Goal: Information Seeking & Learning: Learn about a topic

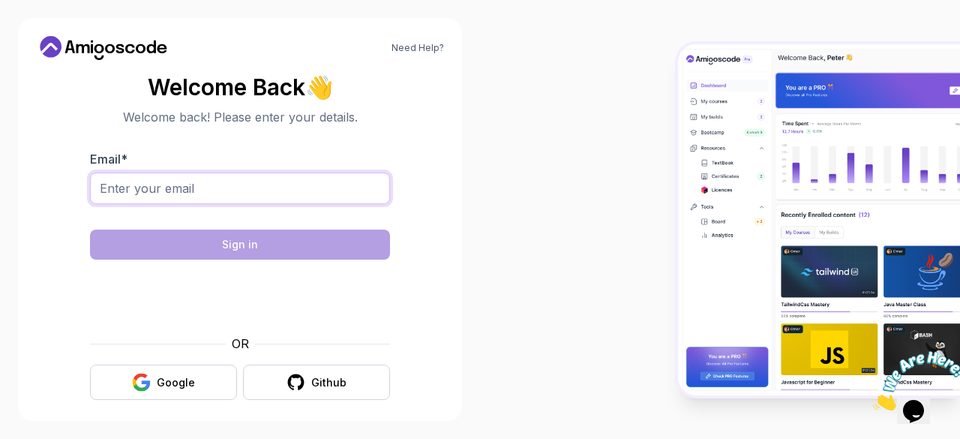
click at [356, 184] on input "Email *" at bounding box center [240, 189] width 300 height 32
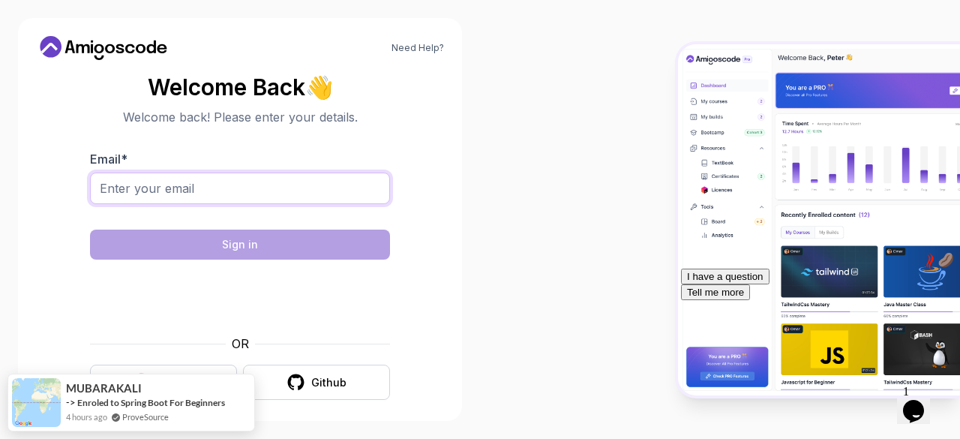
type input "sahirfaraz76@gmail.com"
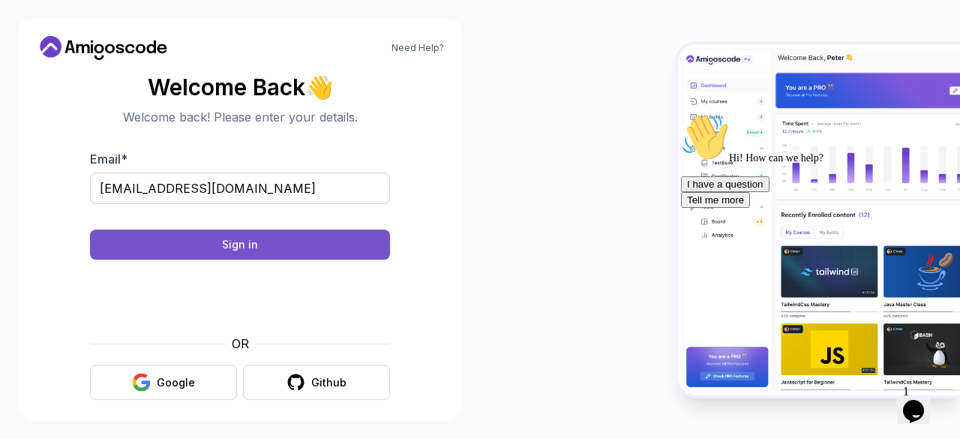
click at [226, 236] on button "Sign in" at bounding box center [240, 245] width 300 height 30
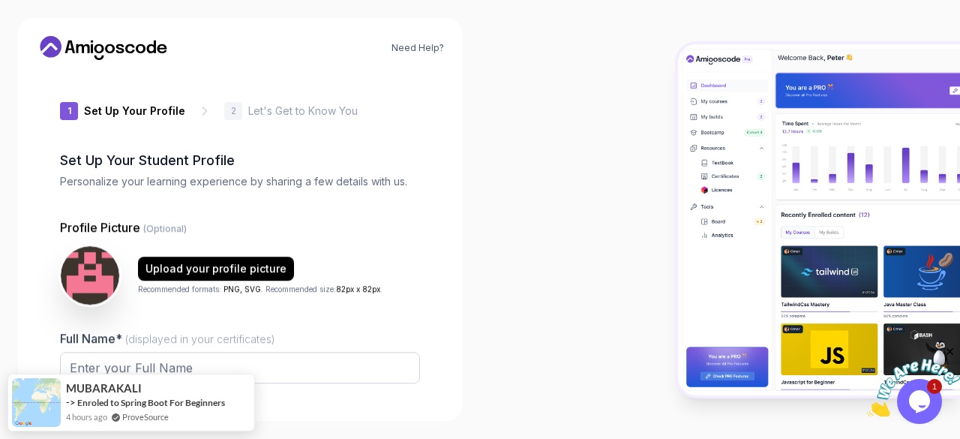
type input "charminggecko7e3b3"
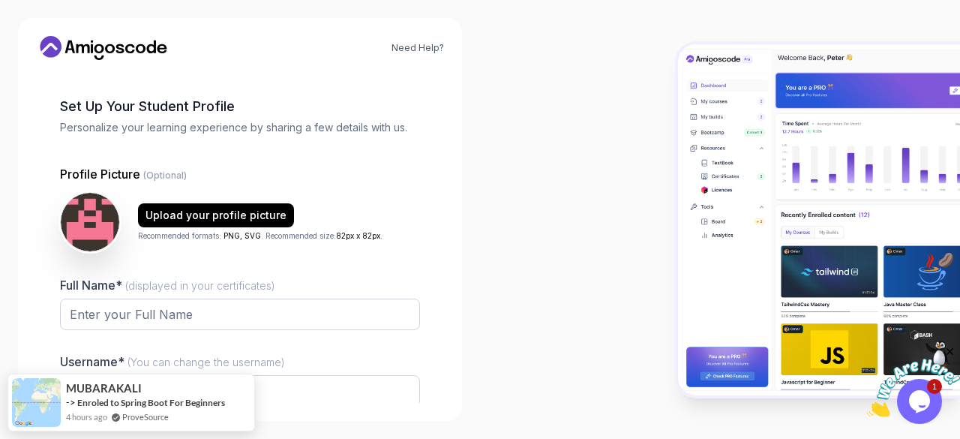
scroll to position [56, 0]
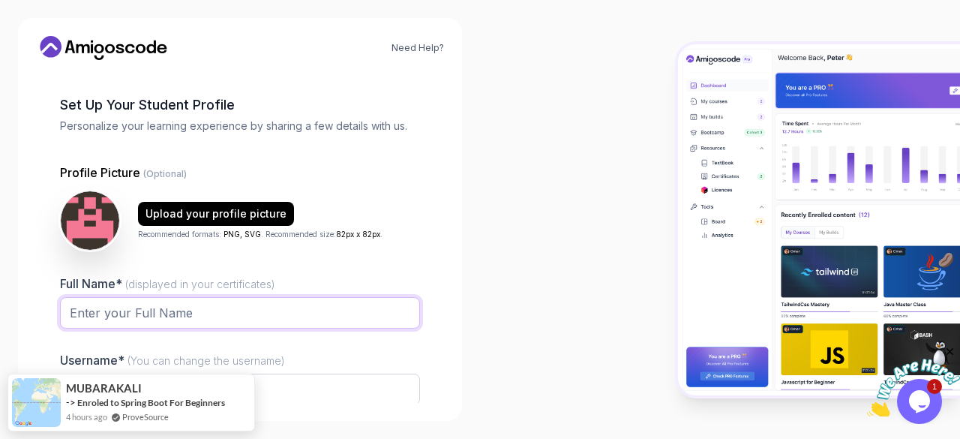
click at [172, 321] on input "Full Name* (displayed in your certificates)" at bounding box center [240, 313] width 360 height 32
type input "Sahir faraz"
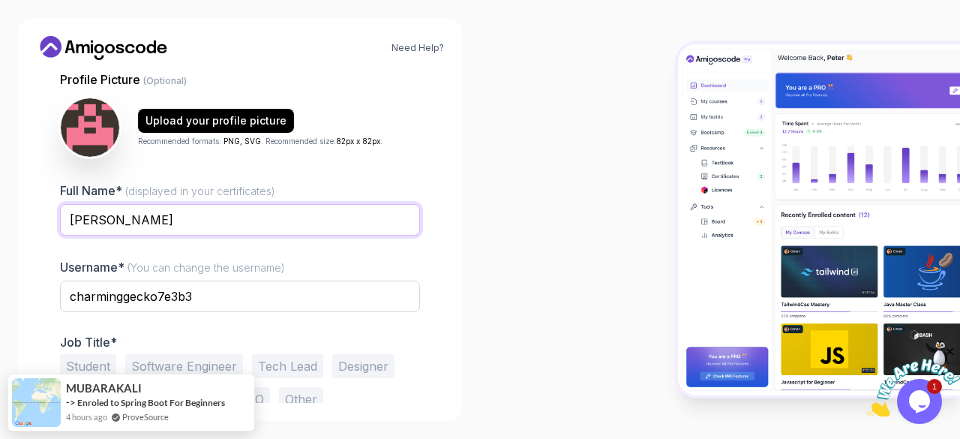
scroll to position [152, 0]
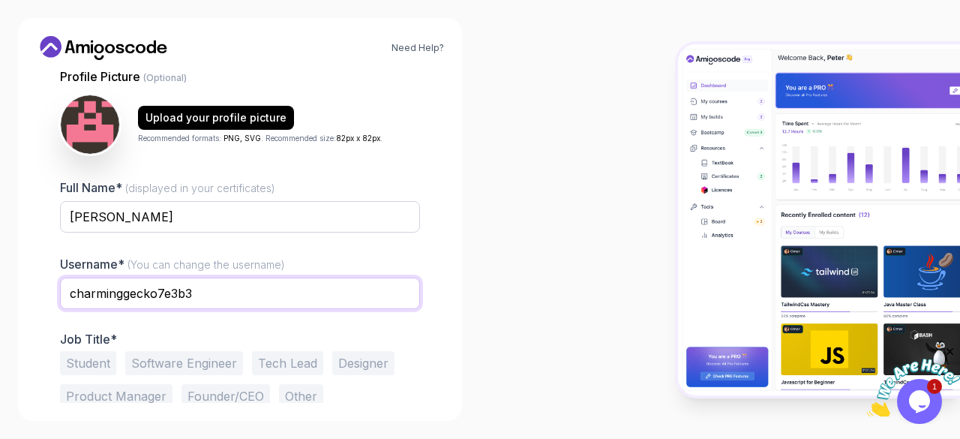
drag, startPoint x: 221, startPoint y: 299, endPoint x: 56, endPoint y: 295, distance: 165.9
click at [56, 295] on div "1 Set Up Your Profile 1 Set Up Your Profile 2 Let's Get to Know You Set Up Your…" at bounding box center [240, 237] width 408 height 331
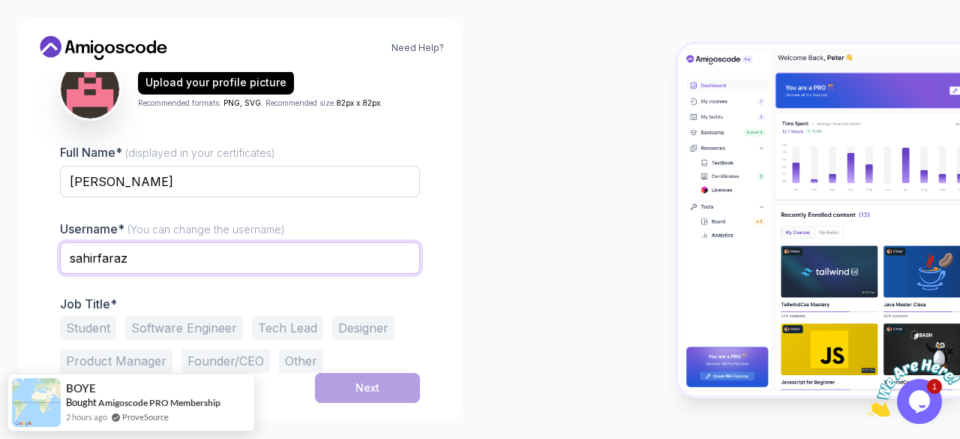
type input "sahirfaraz"
click at [104, 325] on button "Student" at bounding box center [88, 328] width 56 height 24
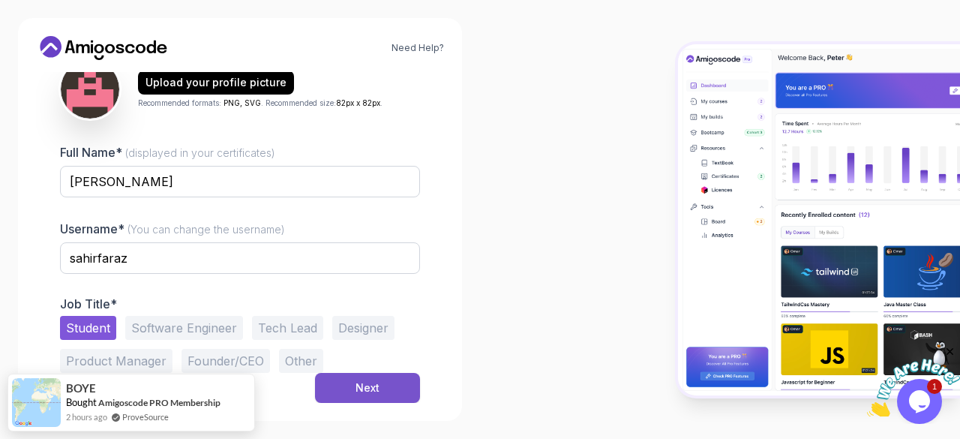
click at [350, 383] on button "Next" at bounding box center [367, 388] width 105 height 30
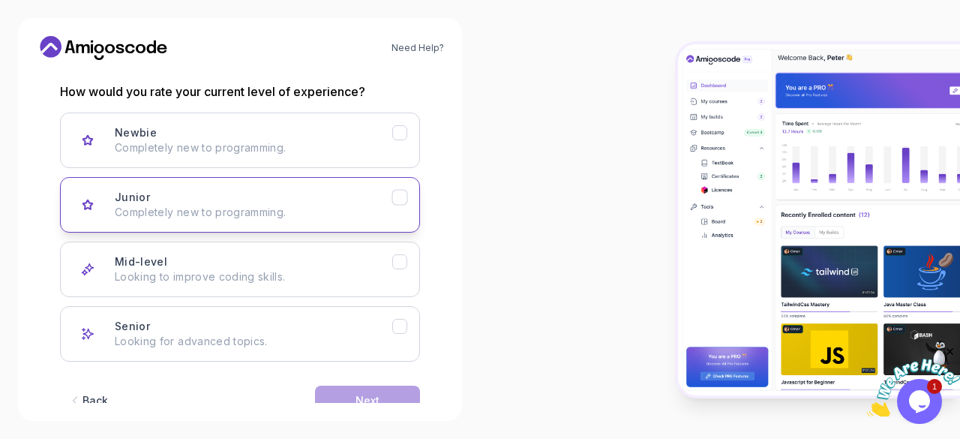
click at [326, 208] on p "Completely new to programming." at bounding box center [254, 212] width 278 height 15
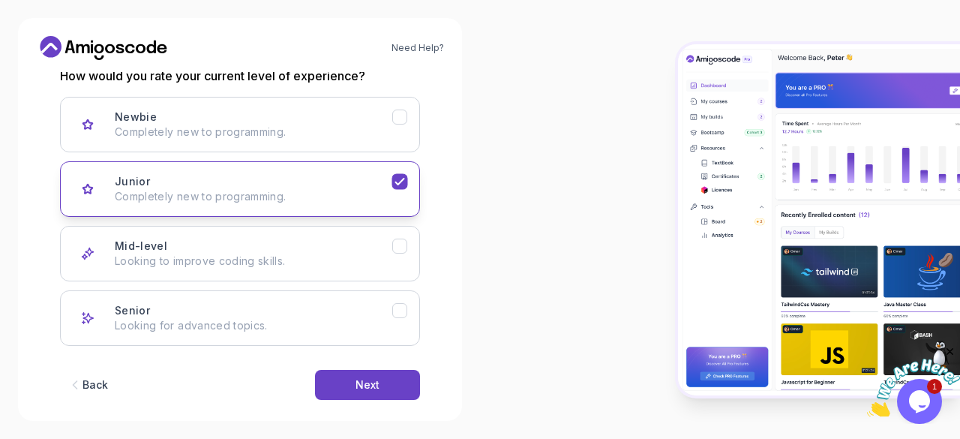
scroll to position [214, 0]
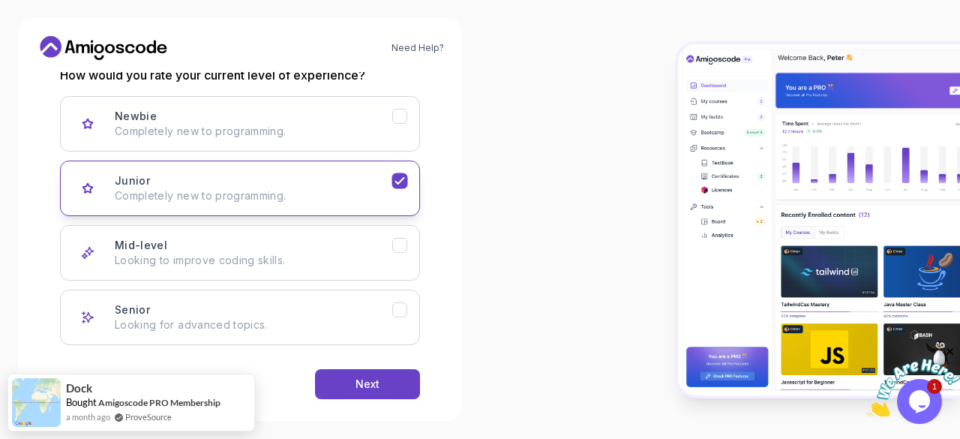
click at [396, 175] on icon "Junior" at bounding box center [400, 181] width 14 height 14
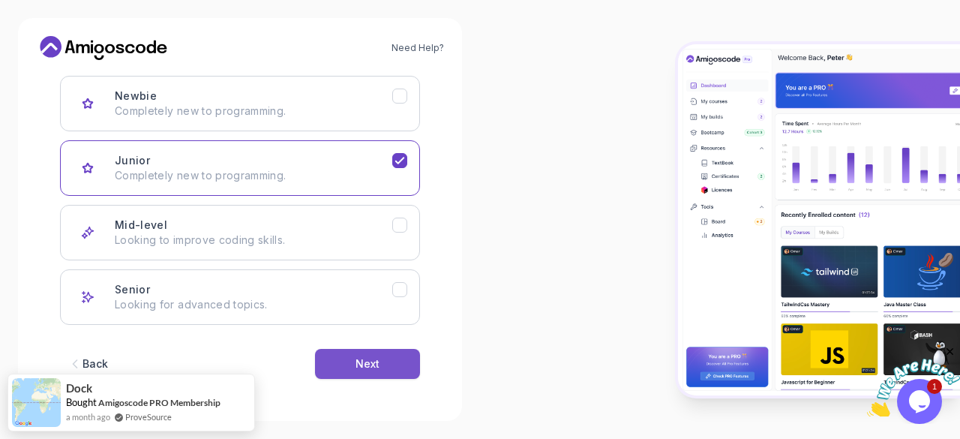
click at [353, 368] on button "Next" at bounding box center [367, 364] width 105 height 30
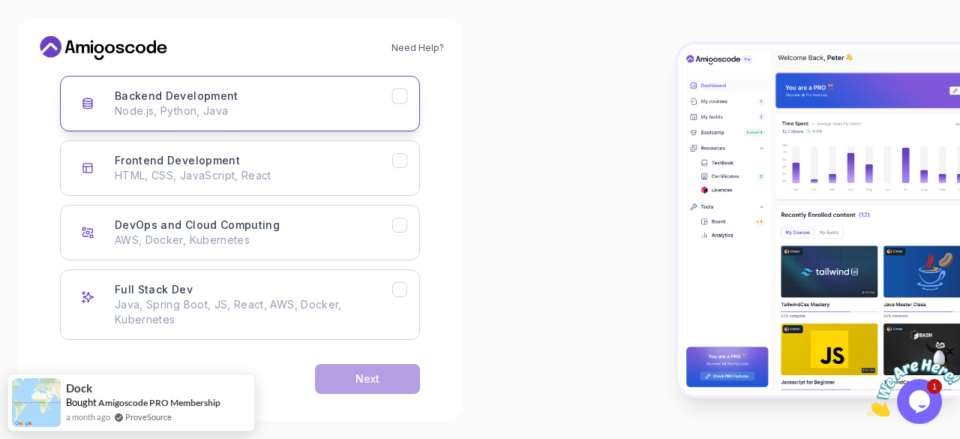
click at [410, 97] on button "Backend Development Node.js, Python, Java" at bounding box center [240, 104] width 360 height 56
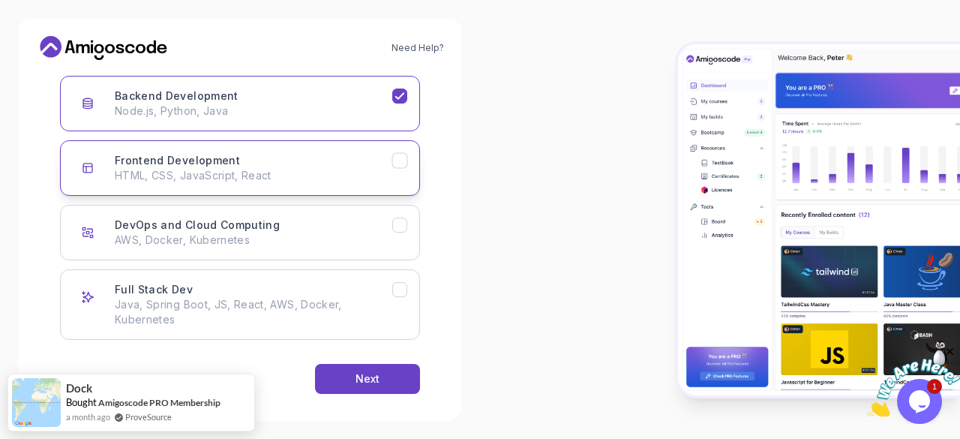
click at [405, 163] on icon "Frontend Development" at bounding box center [400, 161] width 14 height 14
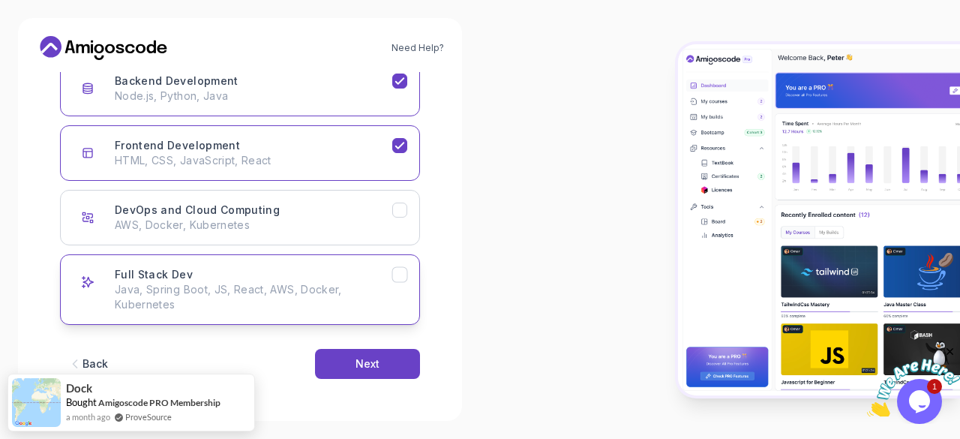
click at [399, 274] on icon "Full Stack Dev" at bounding box center [400, 275] width 14 height 14
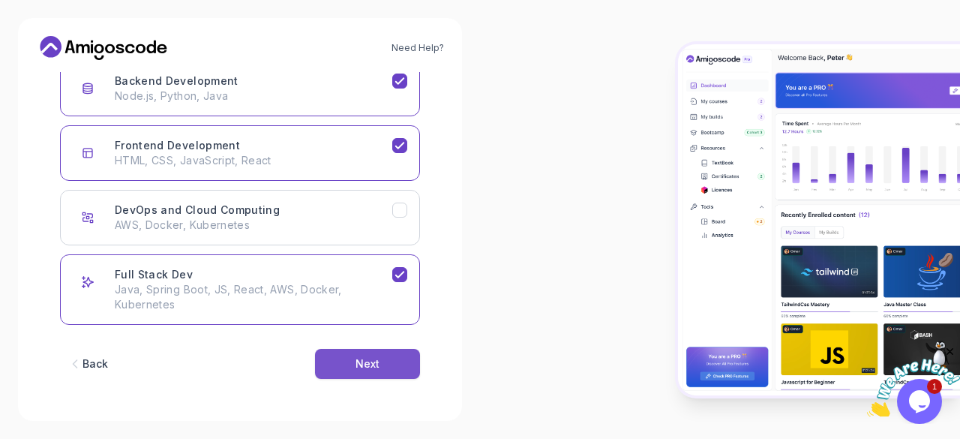
click at [397, 357] on button "Next" at bounding box center [367, 364] width 105 height 30
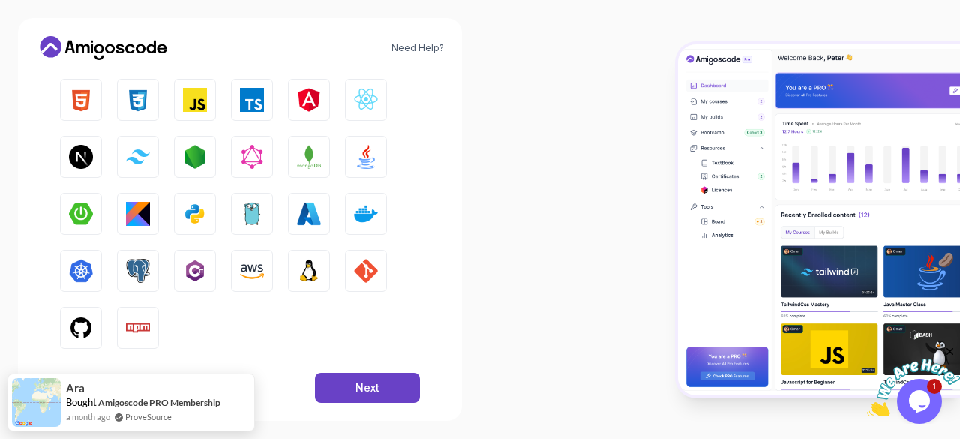
scroll to position [273, 0]
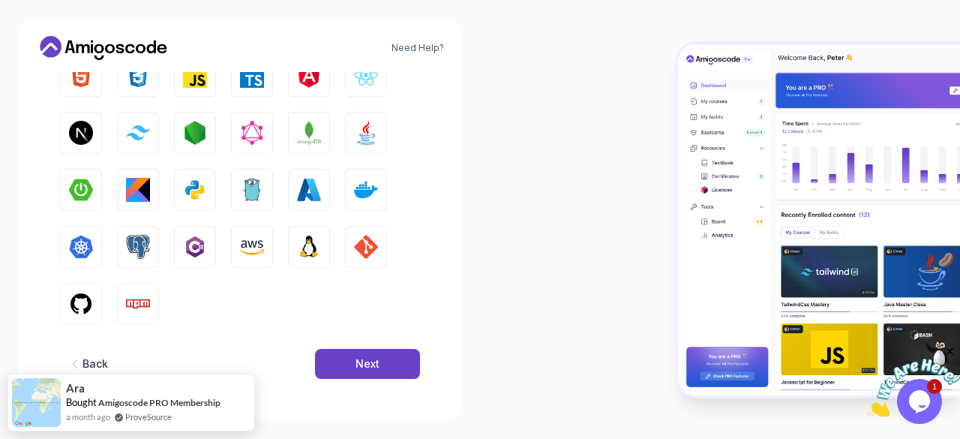
click at [83, 68] on div "Need Help? 2 Let's Get to Know You 1 Set Up Your Profile 2 Let's Get to Know Yo…" at bounding box center [240, 219] width 444 height 403
click at [84, 74] on img "button" at bounding box center [81, 76] width 24 height 24
click at [137, 77] on img "button" at bounding box center [138, 76] width 24 height 24
click at [186, 82] on img "button" at bounding box center [195, 76] width 24 height 24
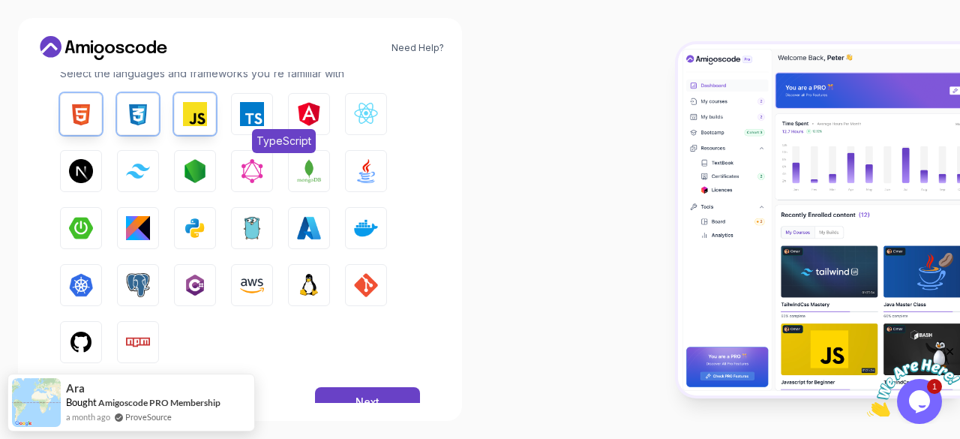
scroll to position [232, 0]
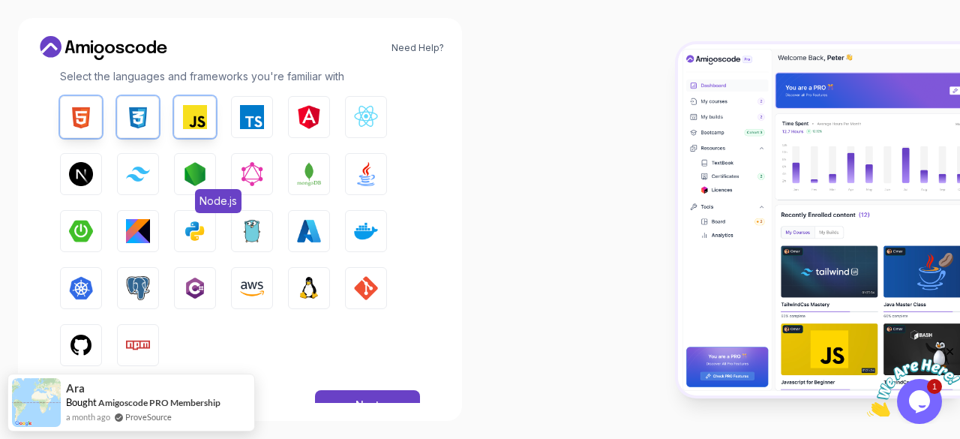
click at [193, 170] on img "button" at bounding box center [195, 174] width 24 height 24
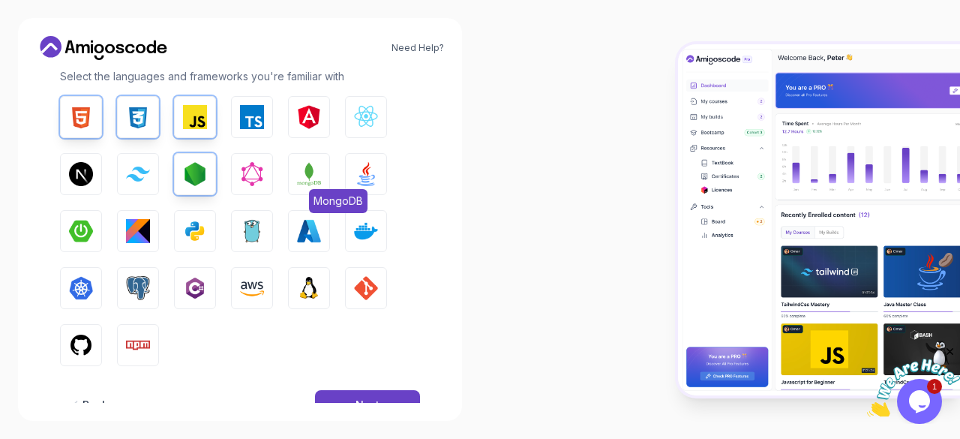
click at [296, 167] on button "MongoDB" at bounding box center [309, 174] width 42 height 42
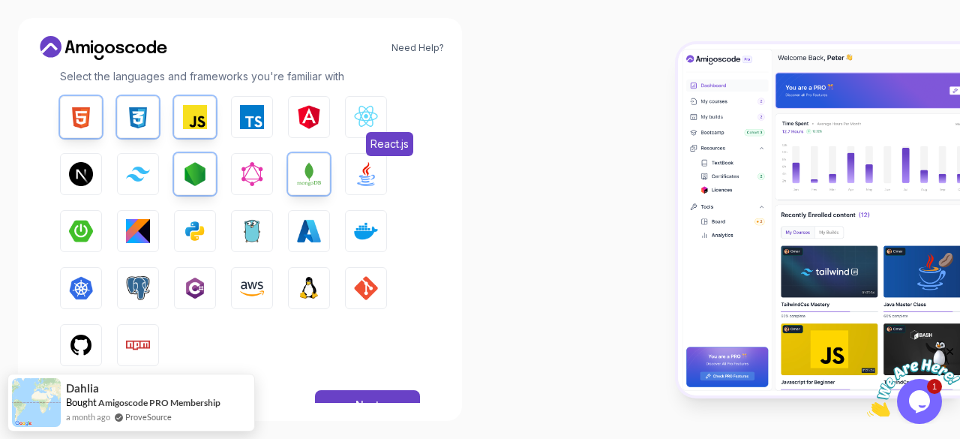
click at [356, 114] on img "button" at bounding box center [366, 117] width 24 height 24
click at [363, 172] on img "button" at bounding box center [366, 174] width 24 height 24
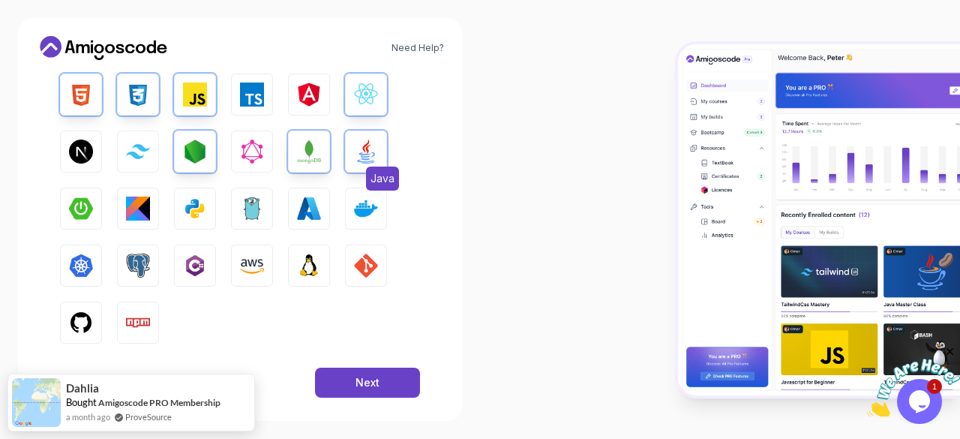
scroll to position [264, 0]
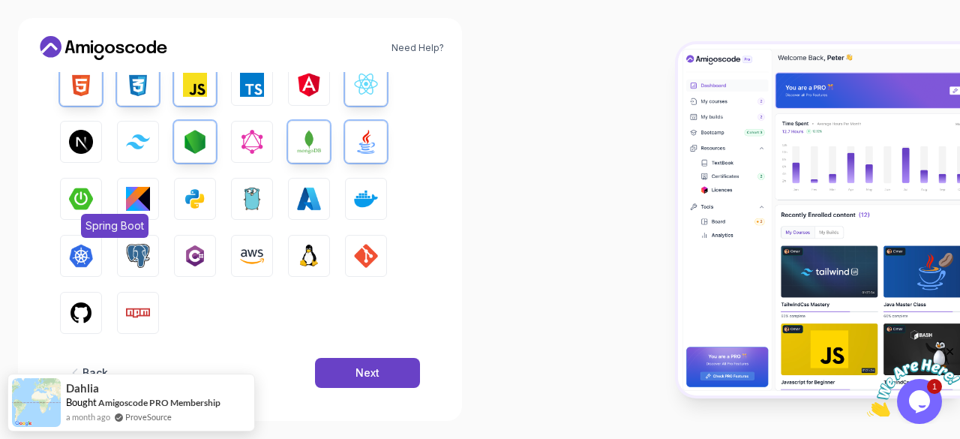
click at [90, 204] on img "button" at bounding box center [81, 199] width 24 height 24
click at [211, 198] on button "Python" at bounding box center [195, 199] width 42 height 42
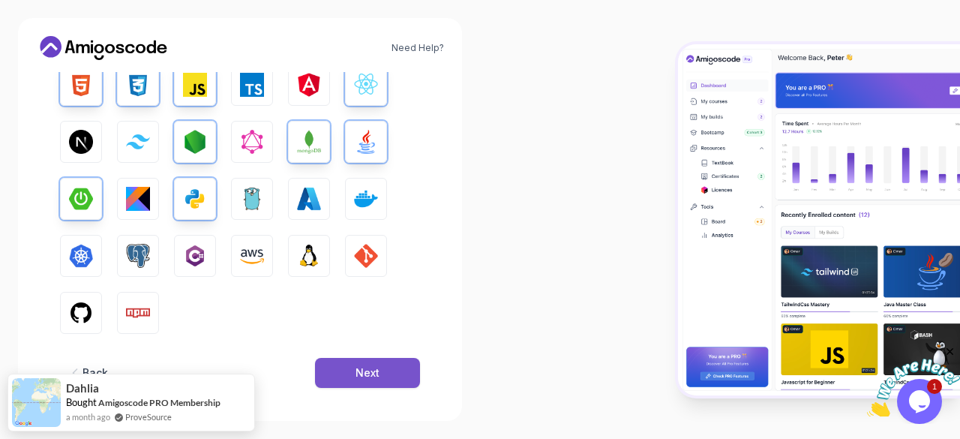
click at [397, 376] on button "Next" at bounding box center [367, 373] width 105 height 30
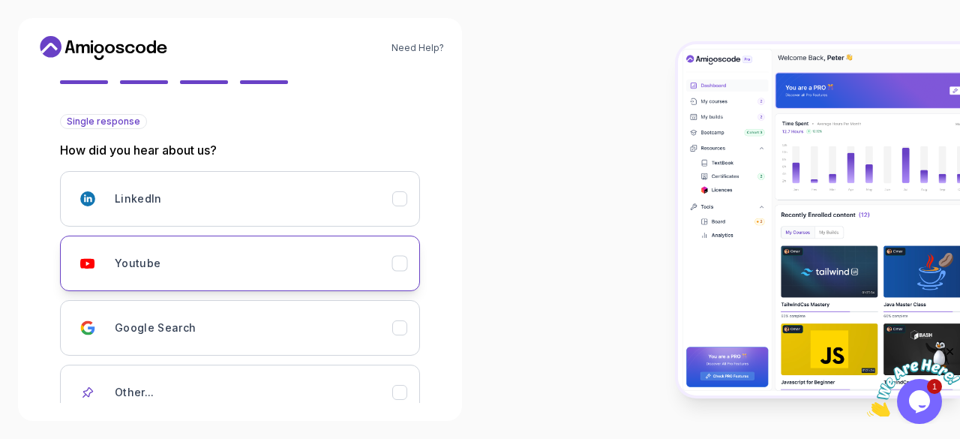
scroll to position [158, 0]
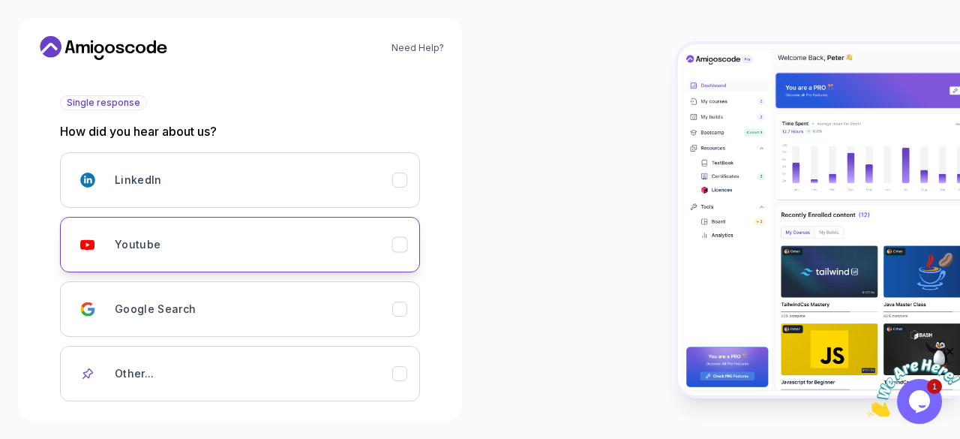
click at [304, 246] on div "Youtube" at bounding box center [254, 245] width 278 height 30
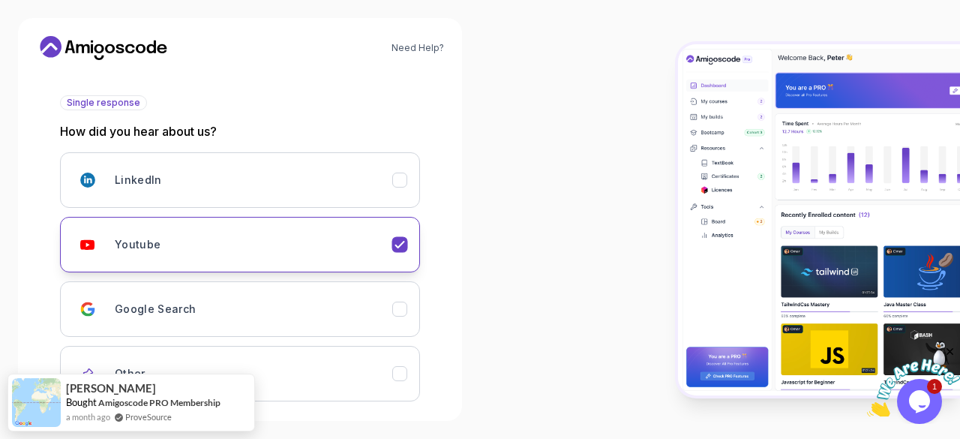
scroll to position [243, 0]
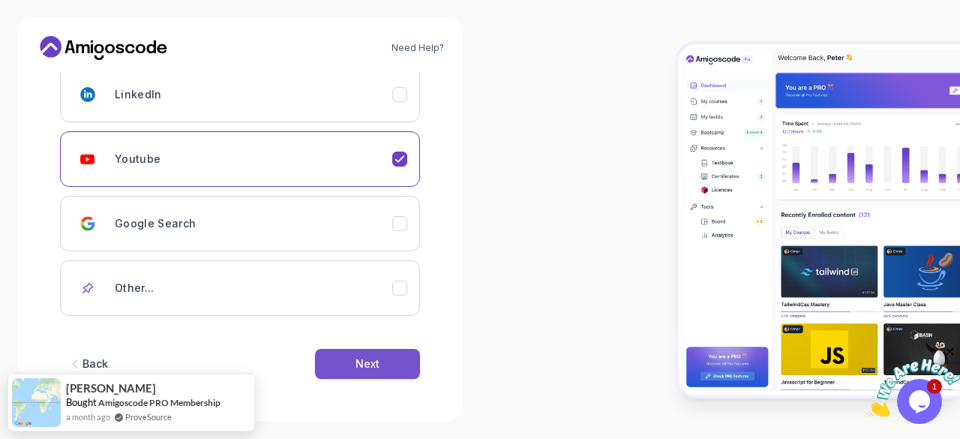
click at [376, 350] on button "Next" at bounding box center [367, 364] width 105 height 30
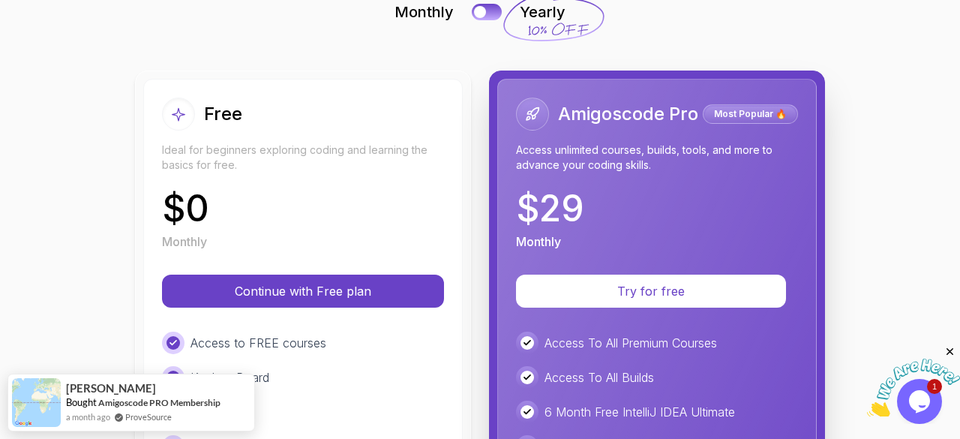
scroll to position [125, 0]
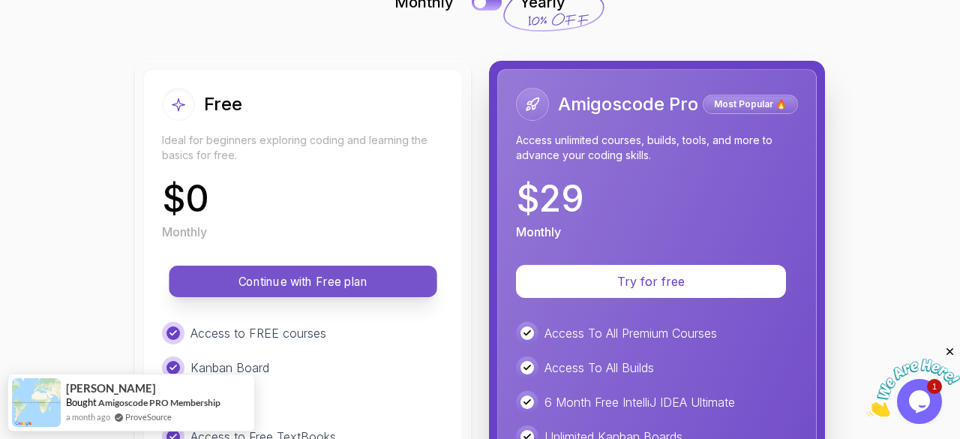
click at [333, 286] on p "Continue with Free plan" at bounding box center [303, 281] width 234 height 17
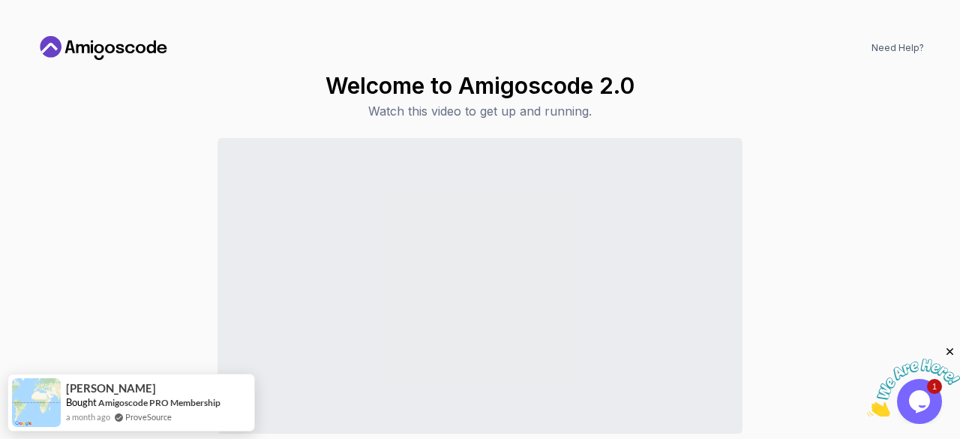
click at [905, 386] on img at bounding box center [913, 388] width 93 height 59
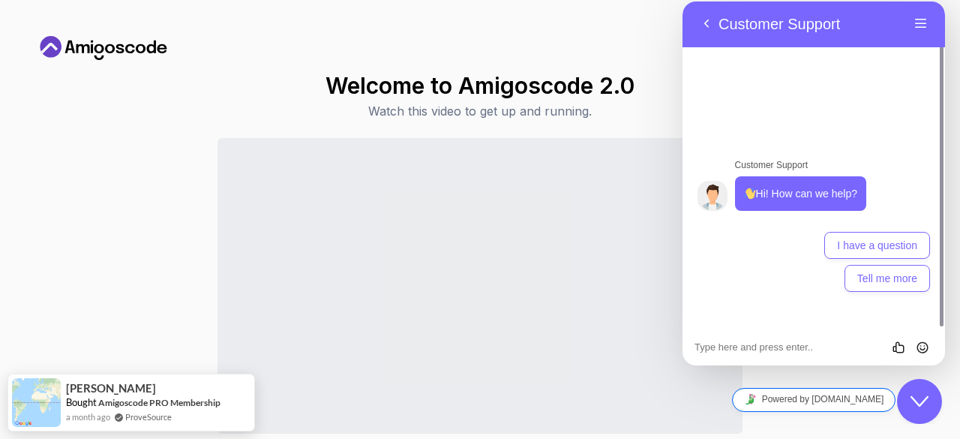
click at [765, 404] on link "Powered by [DOMAIN_NAME]" at bounding box center [814, 400] width 163 height 23
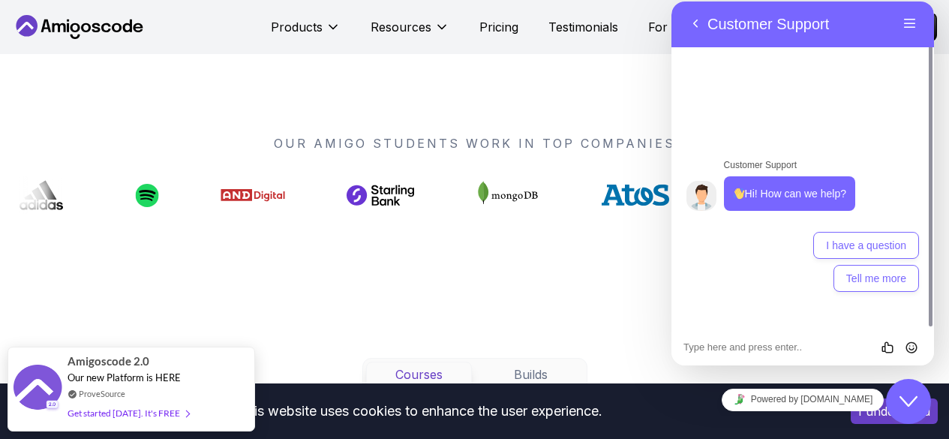
scroll to position [1104, 0]
click at [695, 14] on button "Back" at bounding box center [695, 24] width 24 height 23
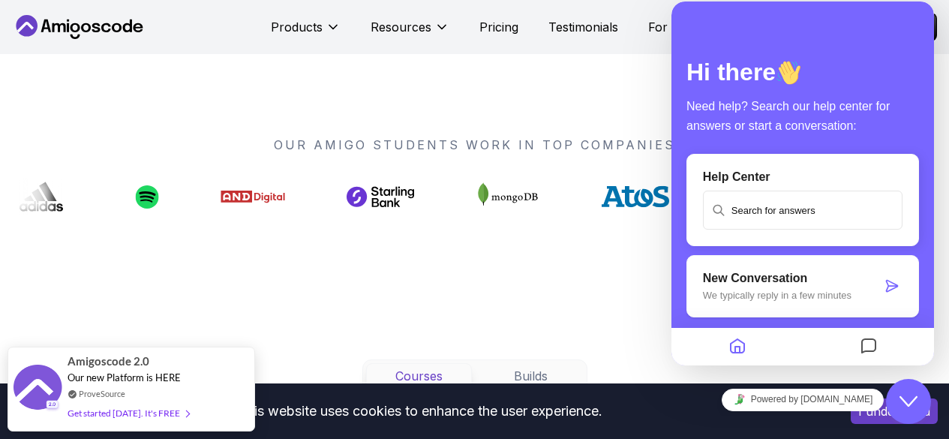
click at [615, 116] on div "OUR AMIGO STUDENTS WORK IN TOP COMPANIES" at bounding box center [474, 176] width 949 height 224
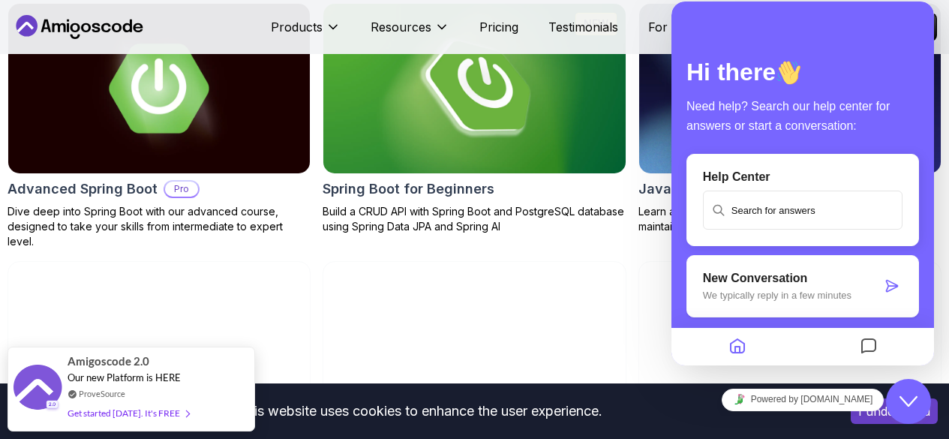
scroll to position [1662, 0]
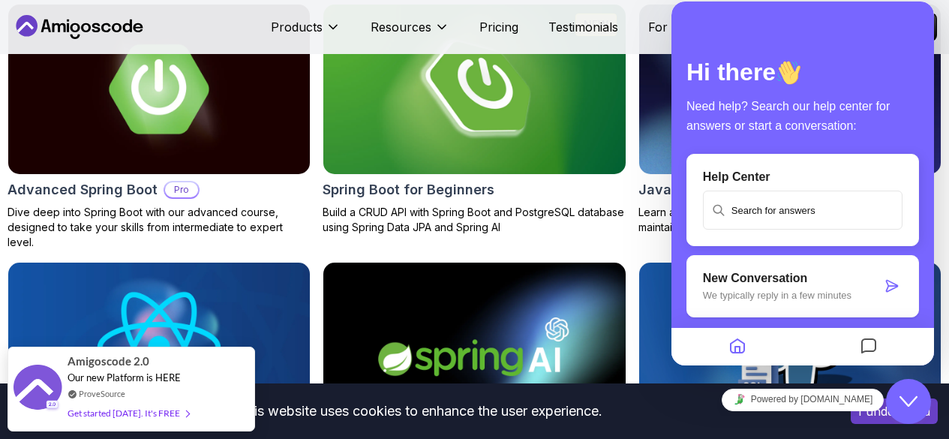
click at [475, 140] on img at bounding box center [474, 89] width 302 height 169
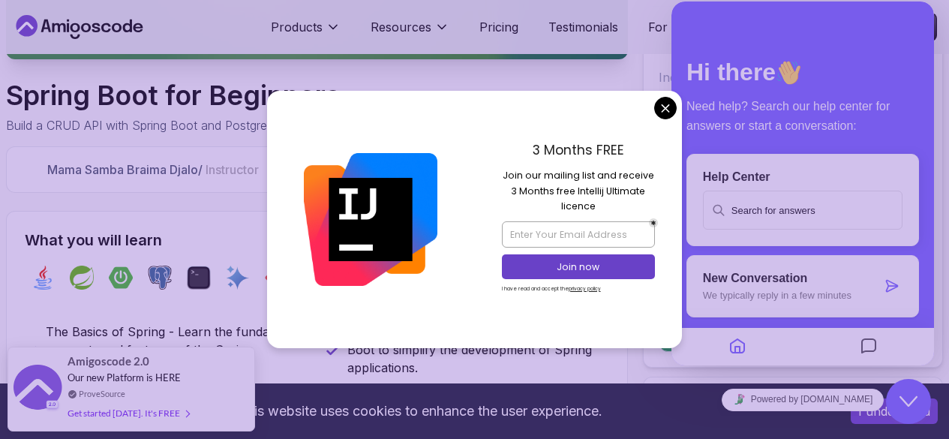
scroll to position [381, 0]
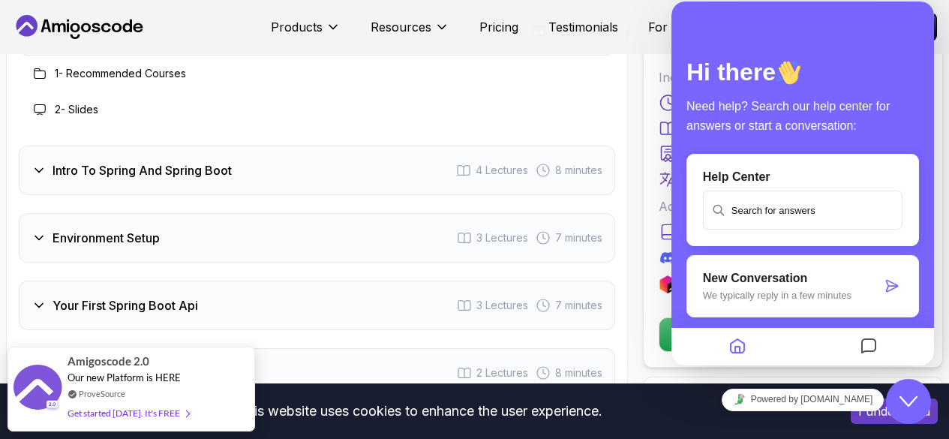
scroll to position [1980, 0]
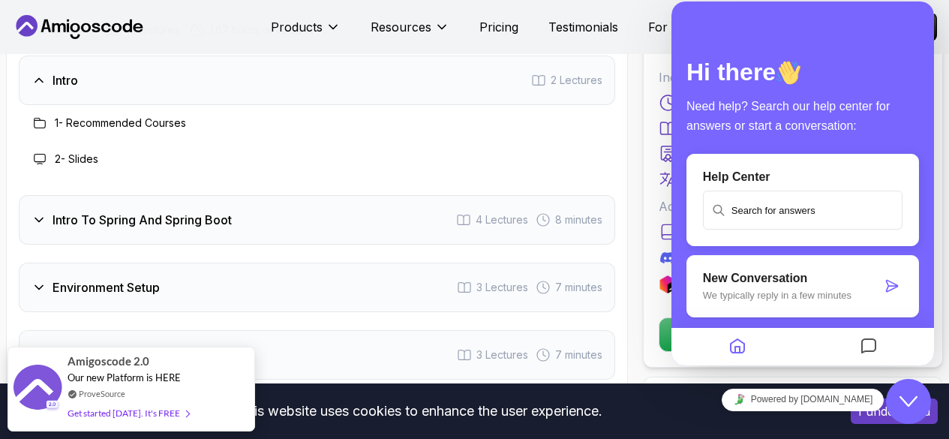
click at [447, 224] on div "Intro To Spring And Spring Boot 4 Lectures 8 minutes" at bounding box center [317, 220] width 596 height 50
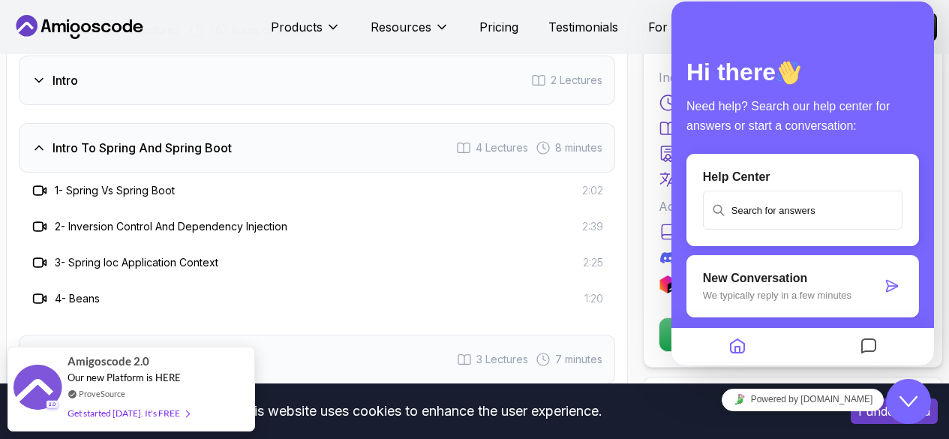
click at [286, 197] on div "1 - Spring Vs Spring Boot 2:02" at bounding box center [317, 191] width 572 height 18
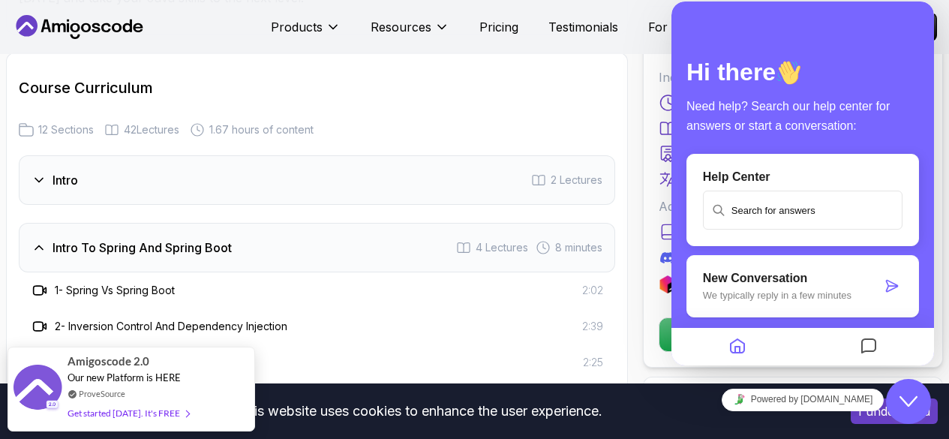
scroll to position [1853, 0]
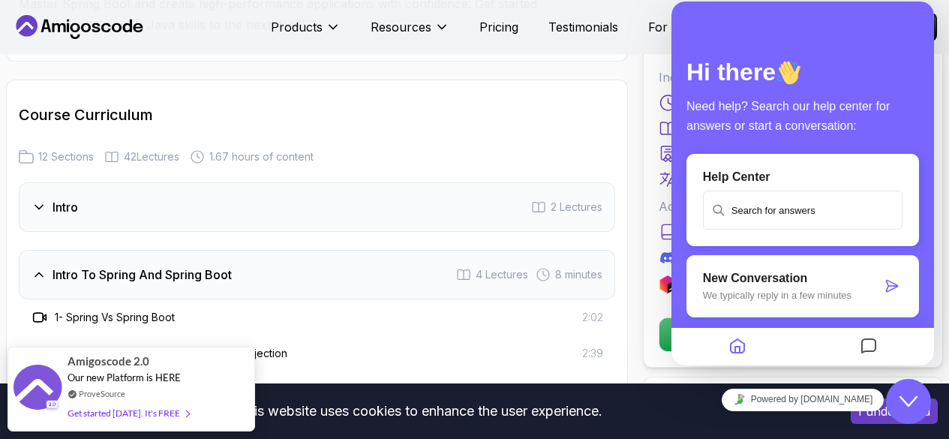
click at [286, 197] on div "Intro 2 Lectures" at bounding box center [317, 207] width 596 height 50
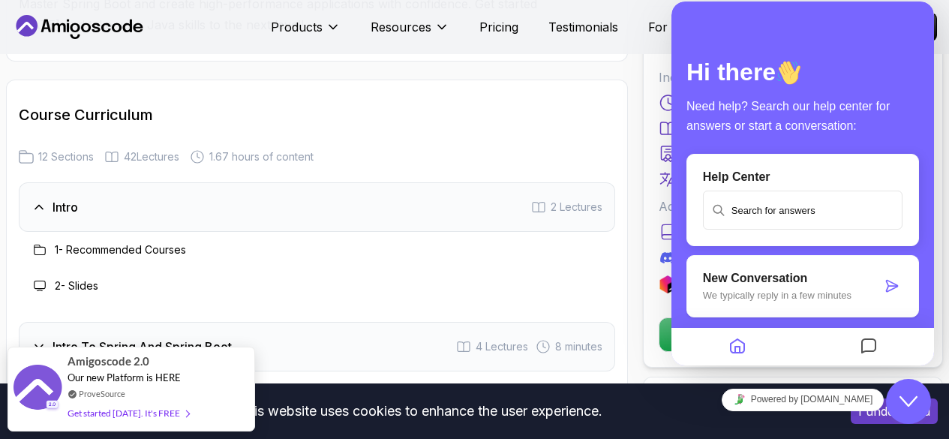
click at [148, 248] on h3 "1 - Recommended Courses" at bounding box center [120, 249] width 131 height 15
click at [41, 292] on icon at bounding box center [40, 286] width 12 height 12
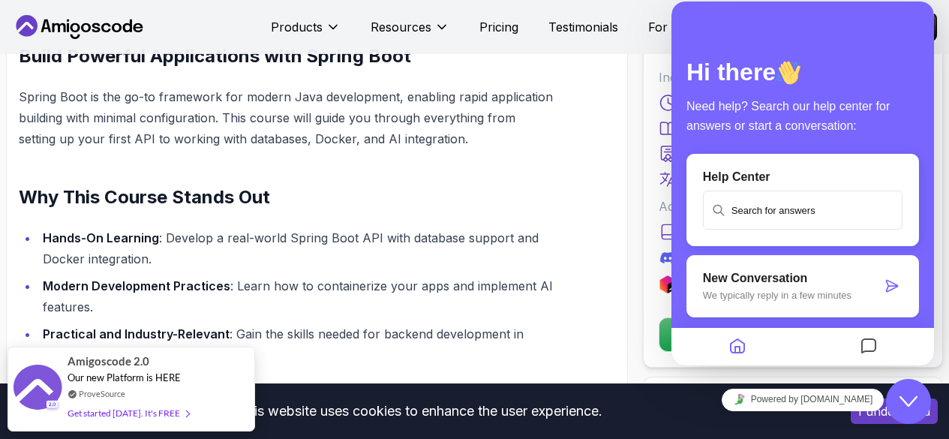
scroll to position [935, 0]
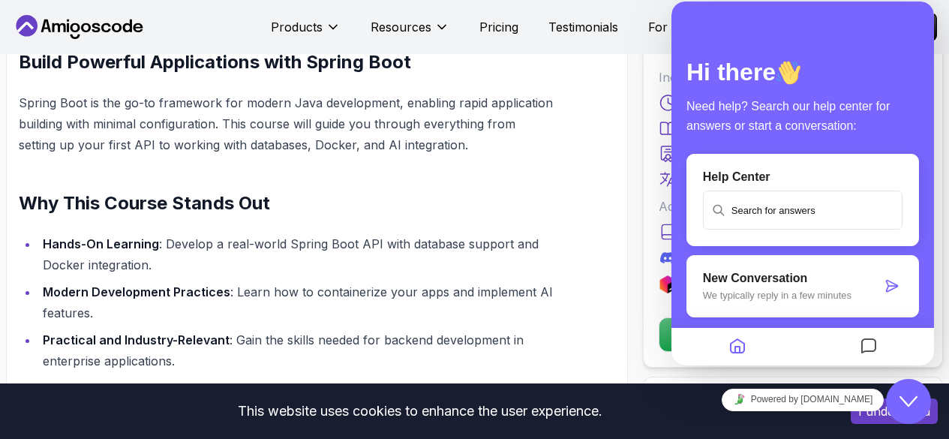
click at [875, 345] on icon "Messages" at bounding box center [869, 346] width 18 height 29
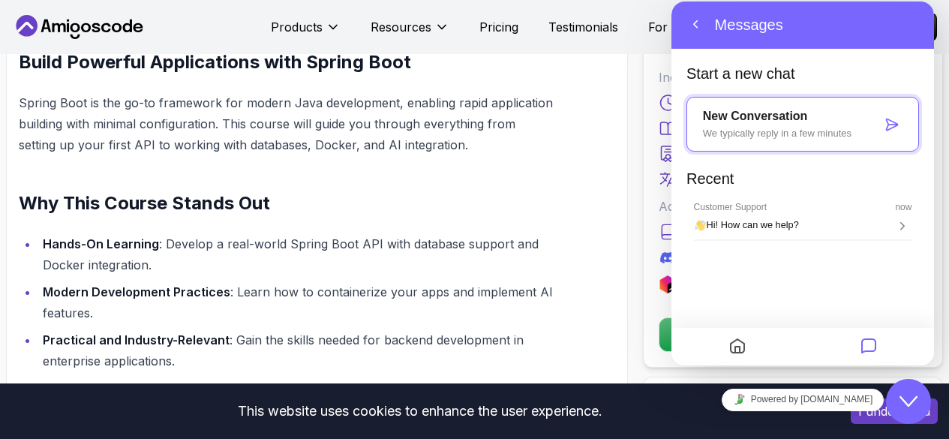
click at [906, 397] on icon "Close Chat This icon closes the chat window." at bounding box center [909, 401] width 18 height 18
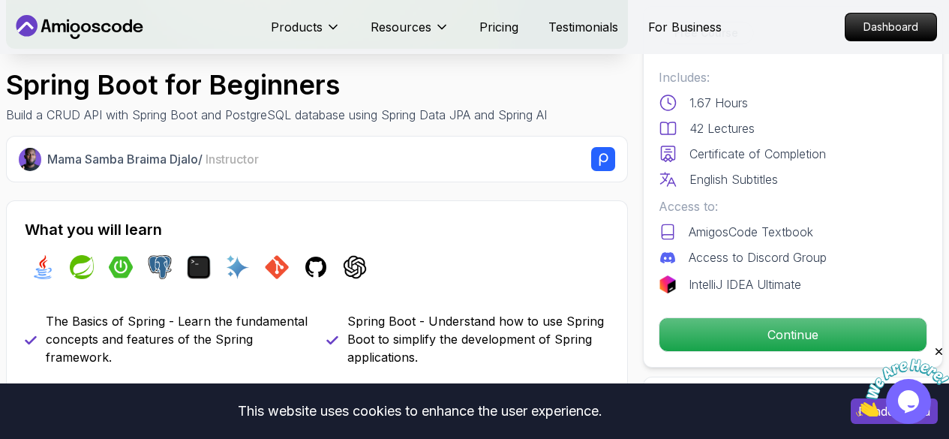
scroll to position [390, 0]
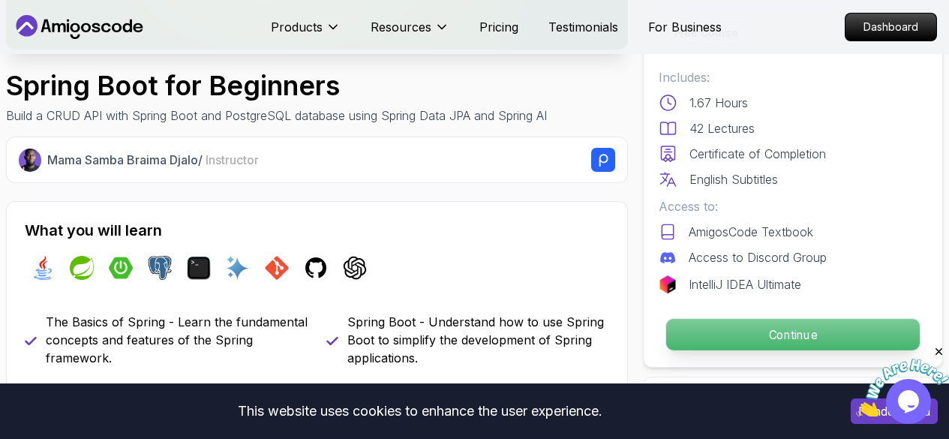
click at [752, 344] on p "Continue" at bounding box center [793, 335] width 254 height 32
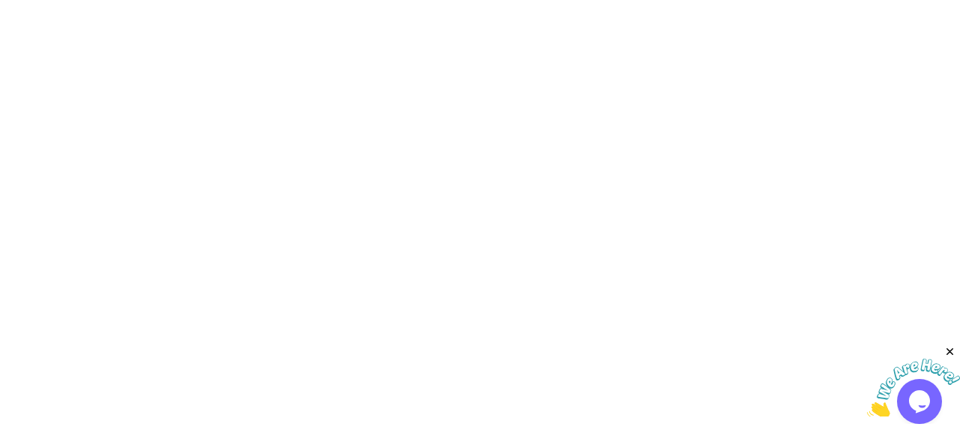
click at [752, 0] on html at bounding box center [480, 0] width 960 height 0
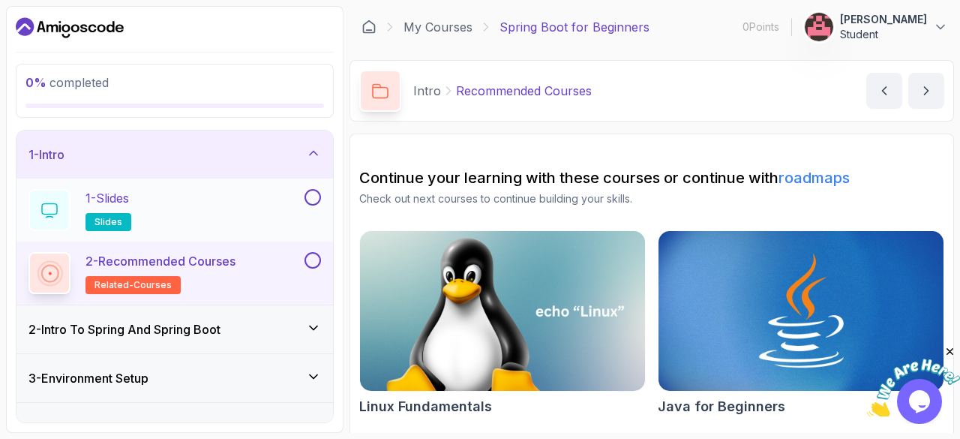
click at [38, 217] on div at bounding box center [50, 210] width 42 height 42
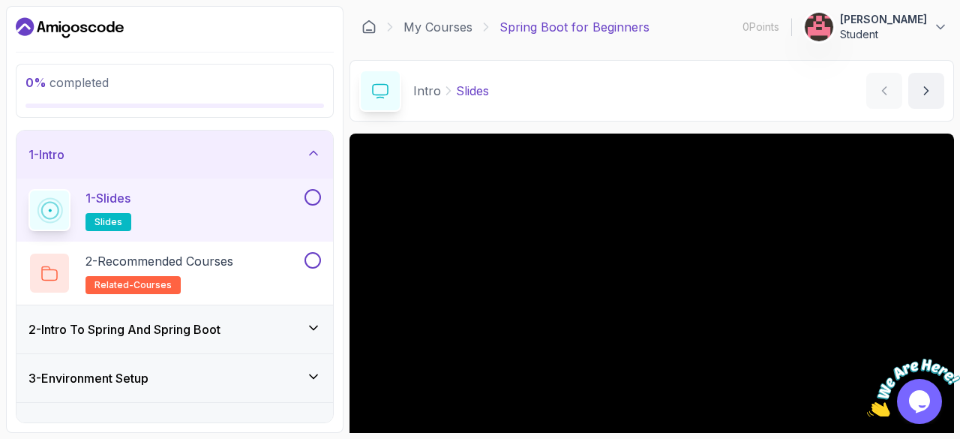
click at [38, 217] on div at bounding box center [49, 210] width 35 height 35
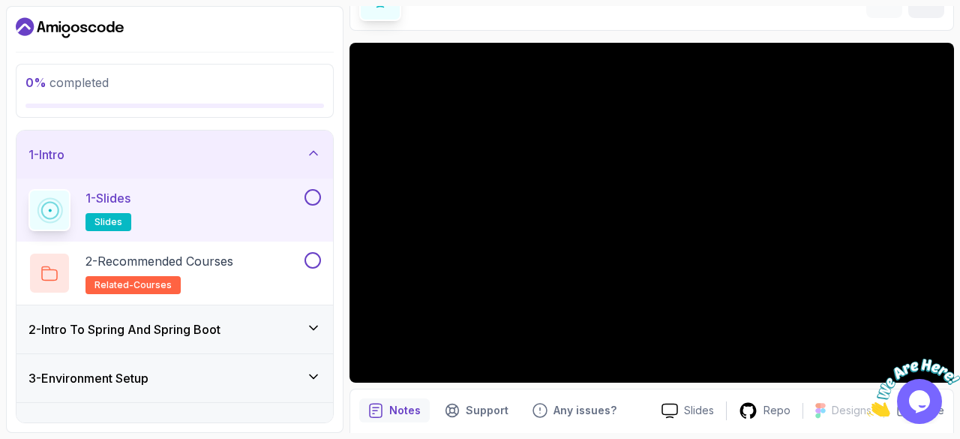
scroll to position [92, 0]
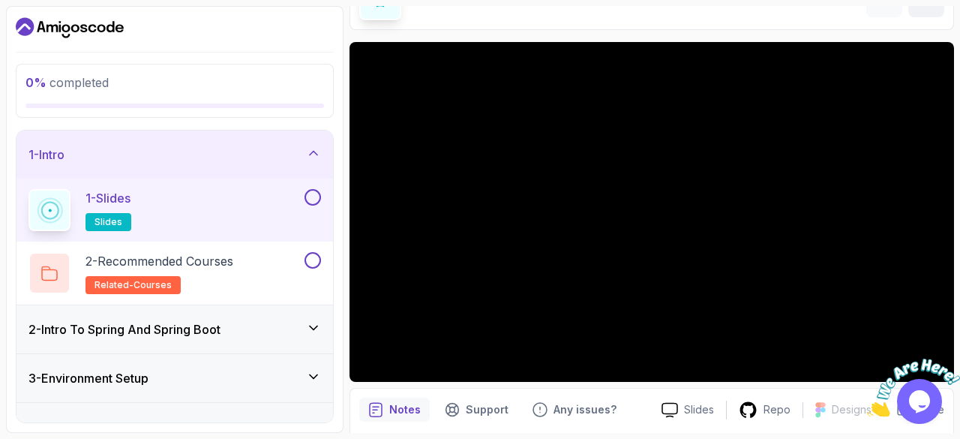
click at [278, 309] on div "2 - Intro To Spring And Spring Boot" at bounding box center [175, 329] width 317 height 48
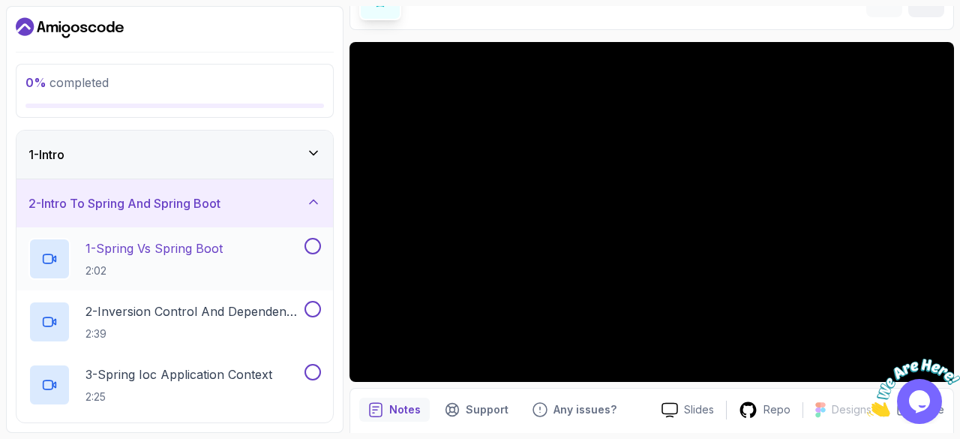
click at [223, 257] on p "1 - Spring Vs Spring Boot" at bounding box center [154, 248] width 137 height 18
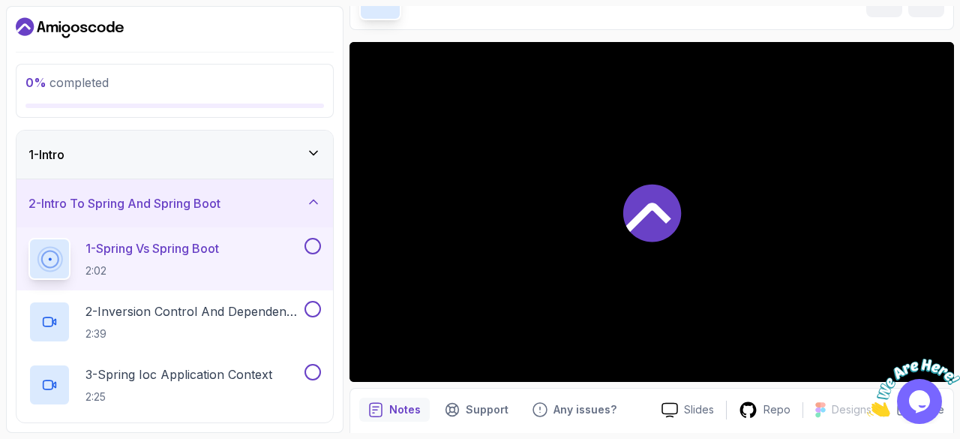
click at [219, 257] on p "1 - Spring Vs Spring Boot" at bounding box center [153, 248] width 134 height 18
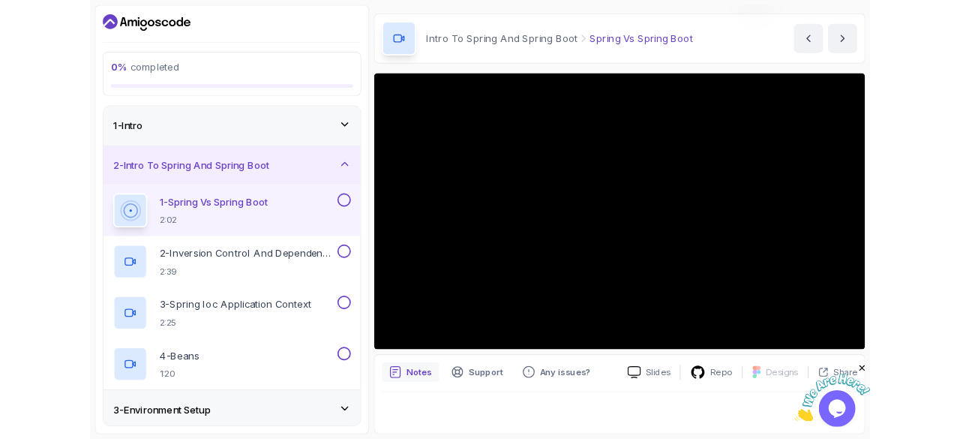
scroll to position [44, 0]
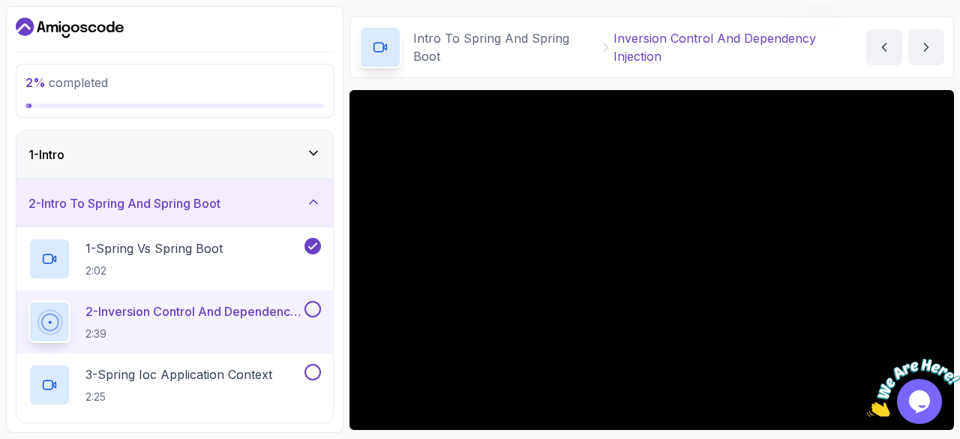
scroll to position [255, 0]
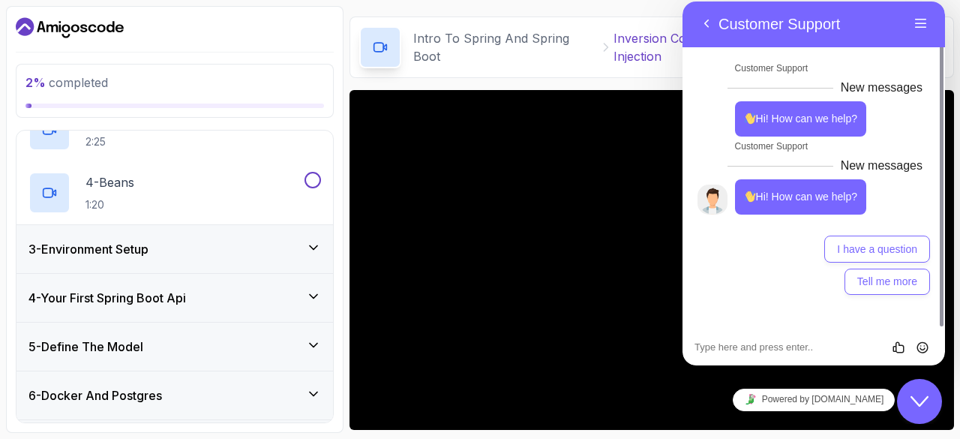
click at [919, 407] on icon "Close Chat This icon closes the chat window." at bounding box center [920, 401] width 18 height 18
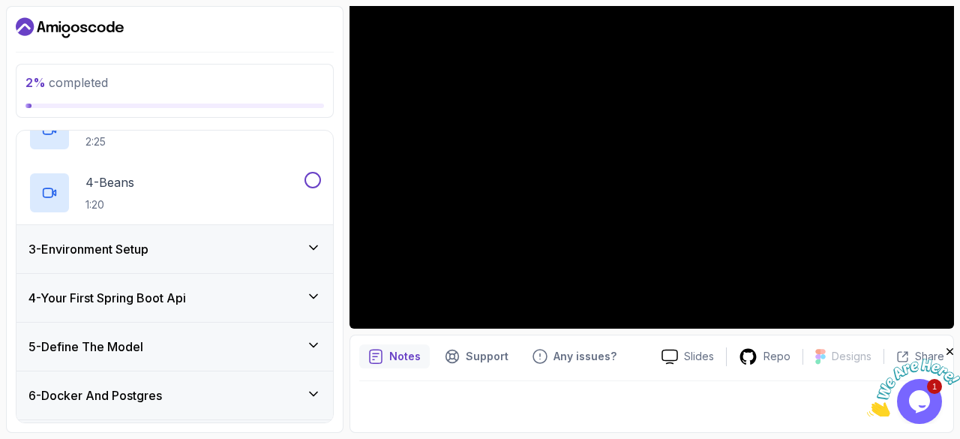
scroll to position [44, 0]
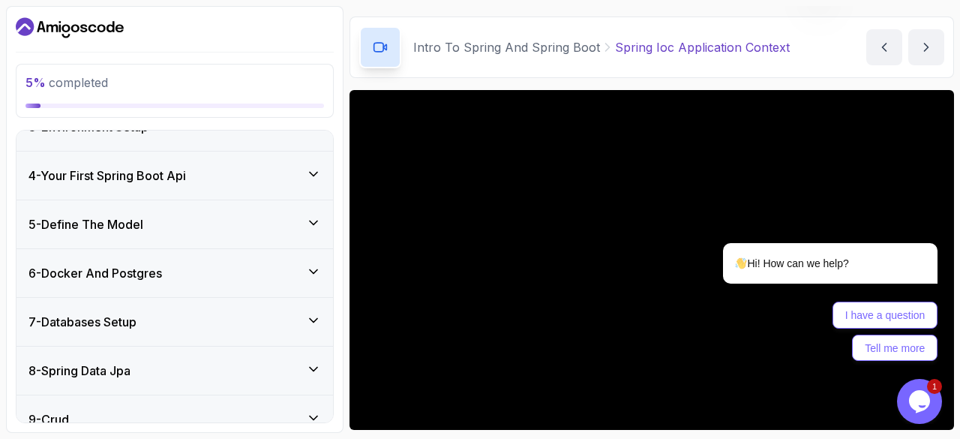
scroll to position [545, 0]
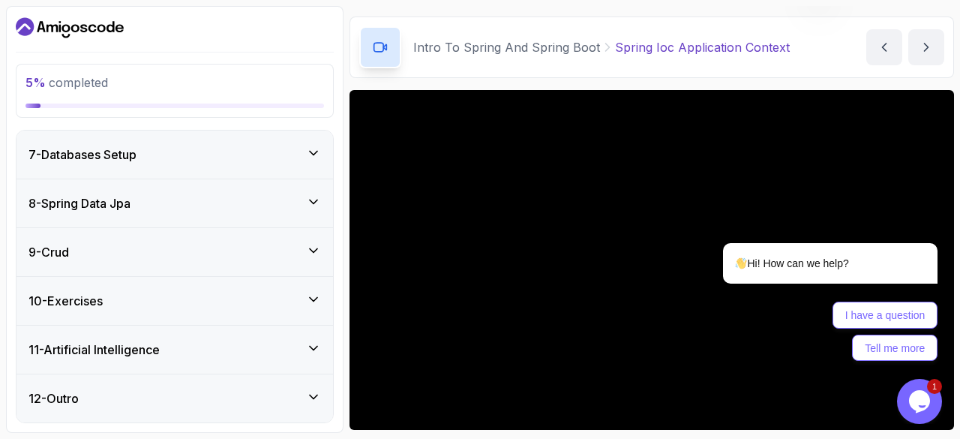
click at [160, 398] on div "12 - Outro" at bounding box center [175, 398] width 293 height 18
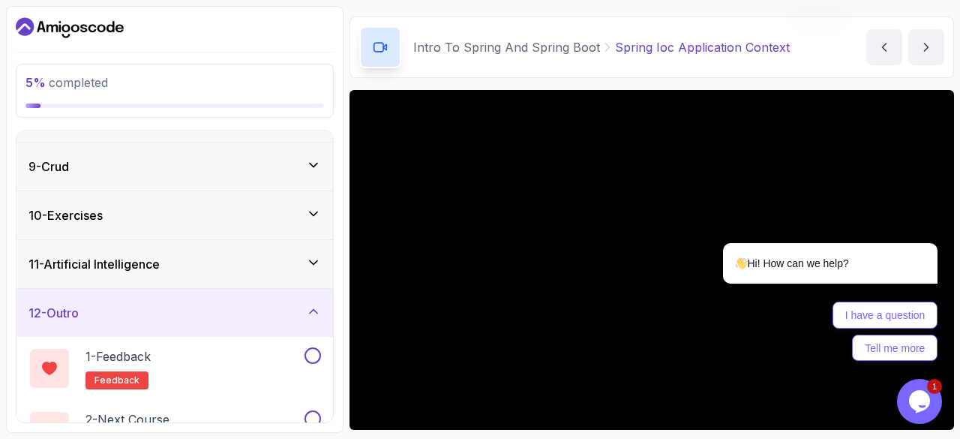
scroll to position [419, 0]
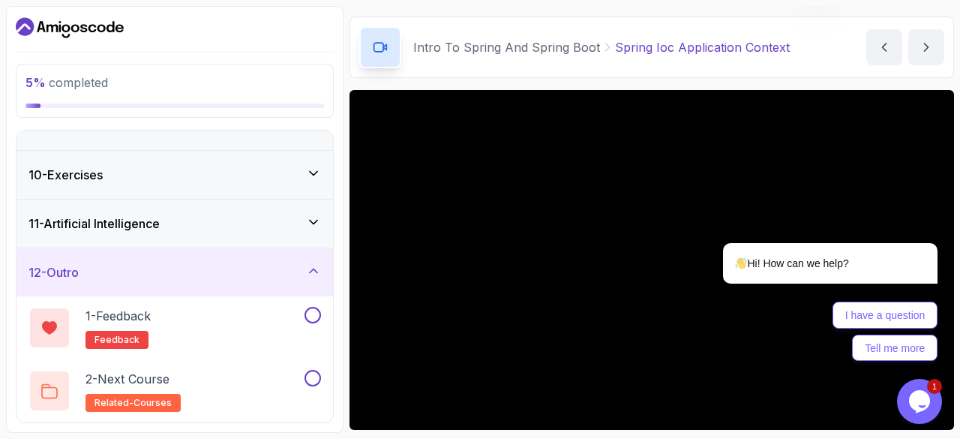
click at [238, 230] on div "11 - Artificial Intelligence" at bounding box center [175, 224] width 293 height 18
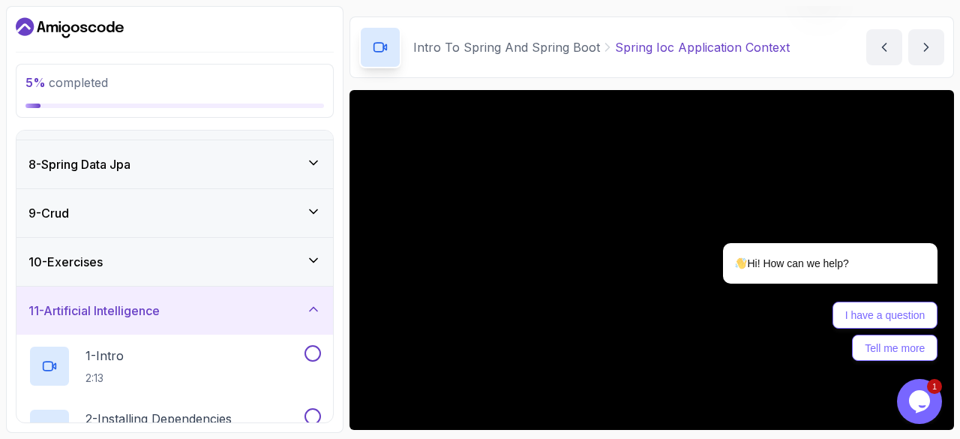
scroll to position [329, 0]
click at [221, 212] on div "9 - Crud" at bounding box center [175, 215] width 293 height 18
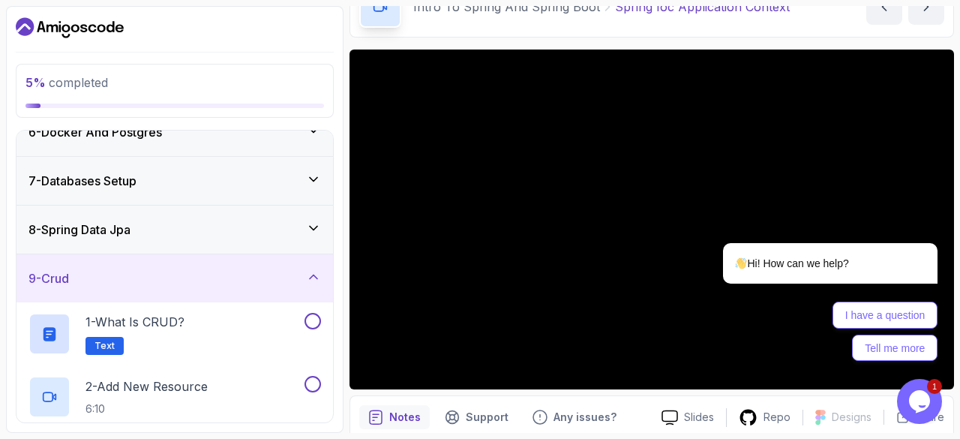
scroll to position [44, 0]
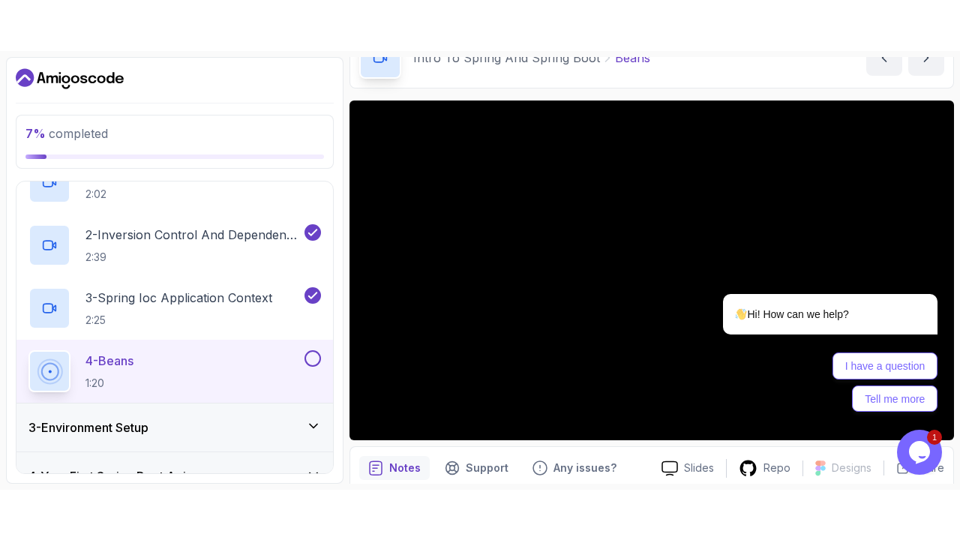
scroll to position [127, 0]
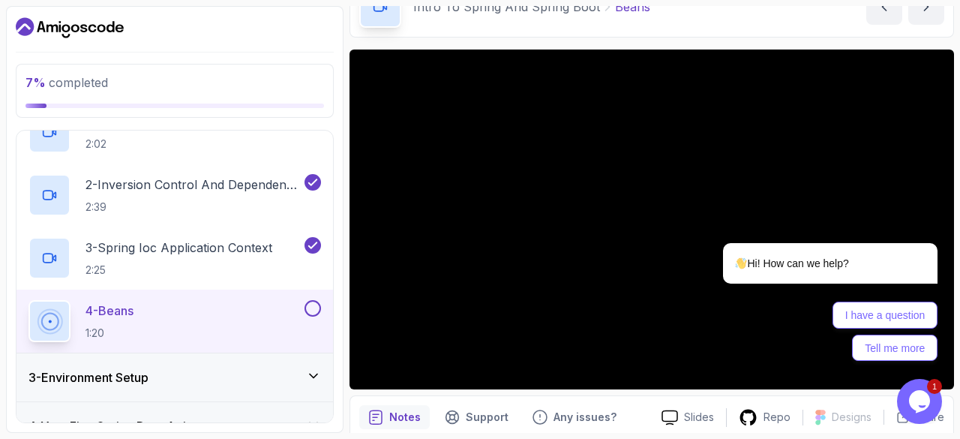
click at [939, 370] on div "Hi! How can we help? I have a question Tell me more" at bounding box center [810, 239] width 270 height 264
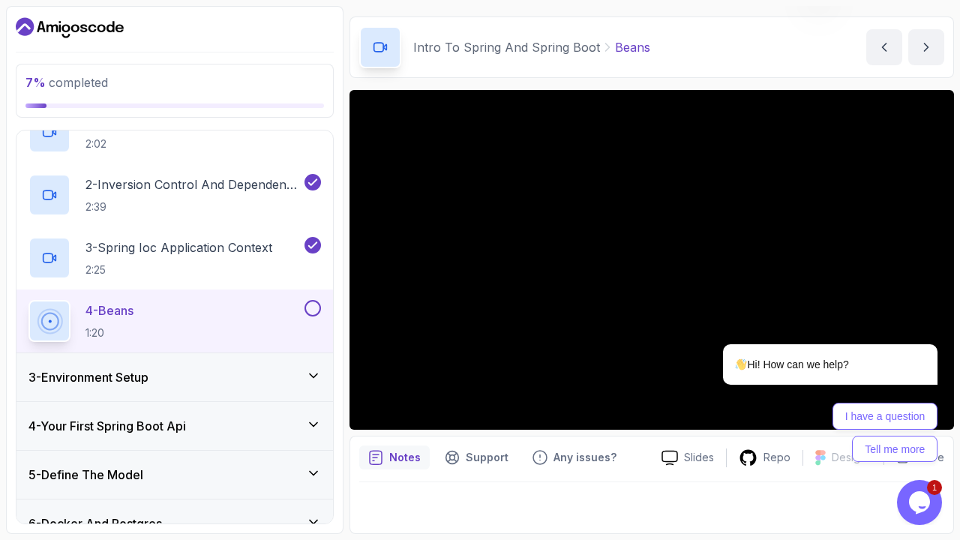
scroll to position [84, 0]
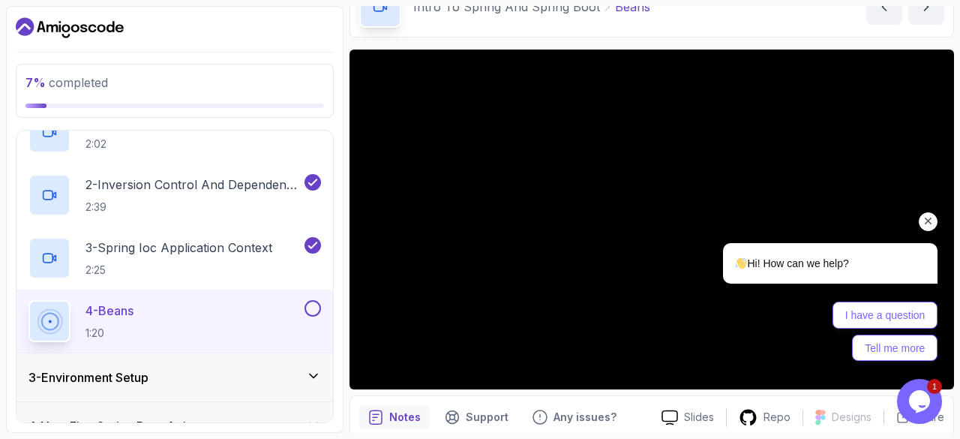
click at [931, 368] on div "Hi! How can we help? I have a question Tell me more" at bounding box center [810, 236] width 270 height 264
click at [935, 371] on div "Hi! How can we help? I have a question Tell me more" at bounding box center [810, 239] width 270 height 264
click at [935, 363] on div "Hi! How can we help? I have a question Tell me more" at bounding box center [810, 236] width 270 height 264
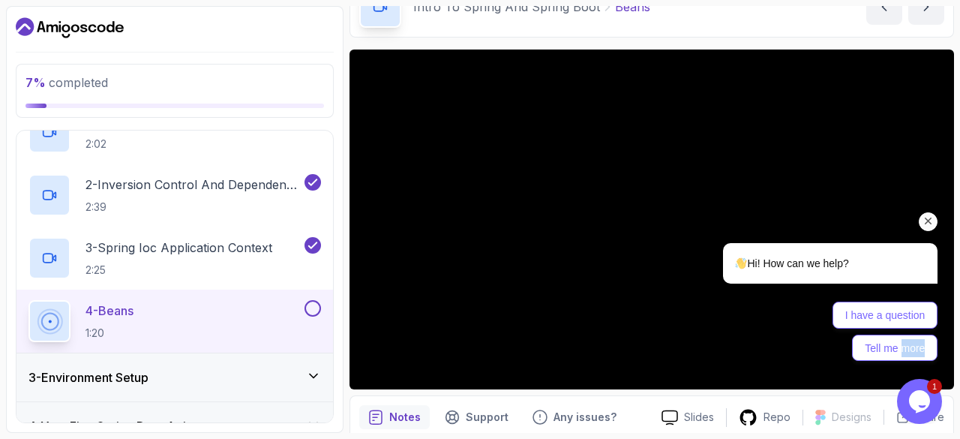
click at [935, 363] on div "Hi! How can we help? I have a question Tell me more" at bounding box center [810, 236] width 270 height 264
click at [936, 368] on div "Hi! How can we help? I have a question Tell me more" at bounding box center [810, 236] width 270 height 264
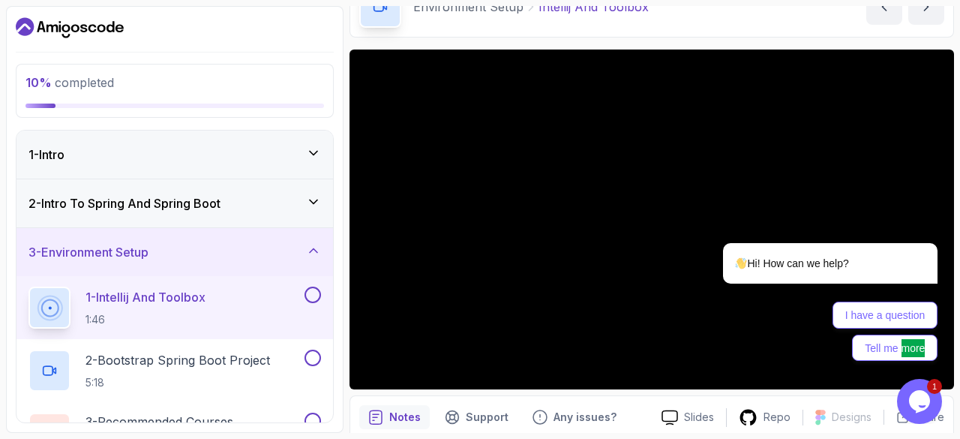
click at [170, 203] on h3 "2 - Intro To Spring And Spring Boot" at bounding box center [125, 203] width 192 height 18
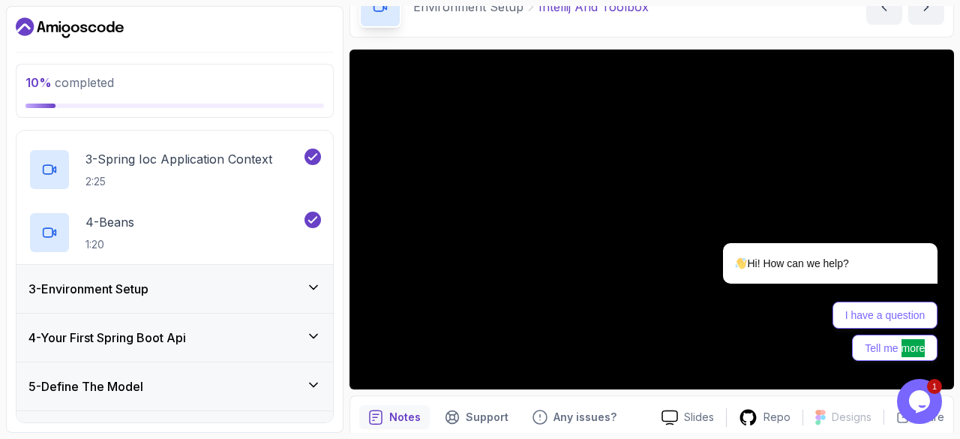
scroll to position [216, 0]
click at [185, 287] on div "3 - Environment Setup" at bounding box center [175, 288] width 293 height 18
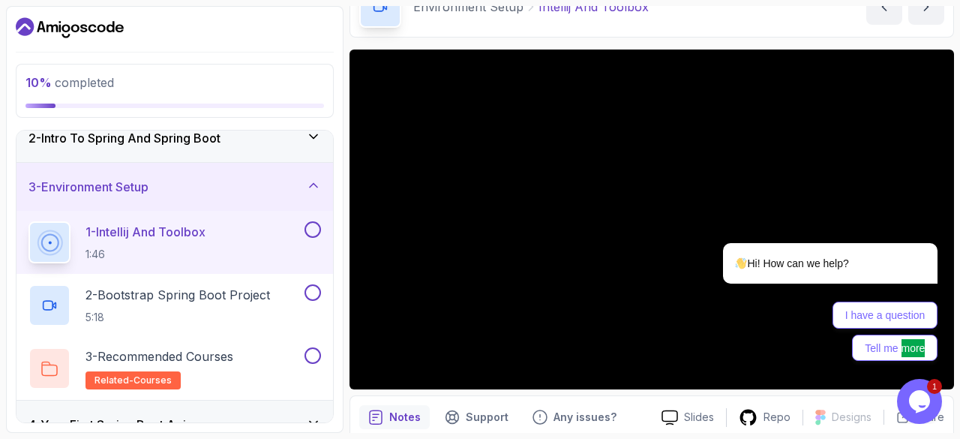
scroll to position [67, 0]
click at [941, 369] on div "Hi! How can we help? I have a question Tell me more" at bounding box center [810, 239] width 270 height 264
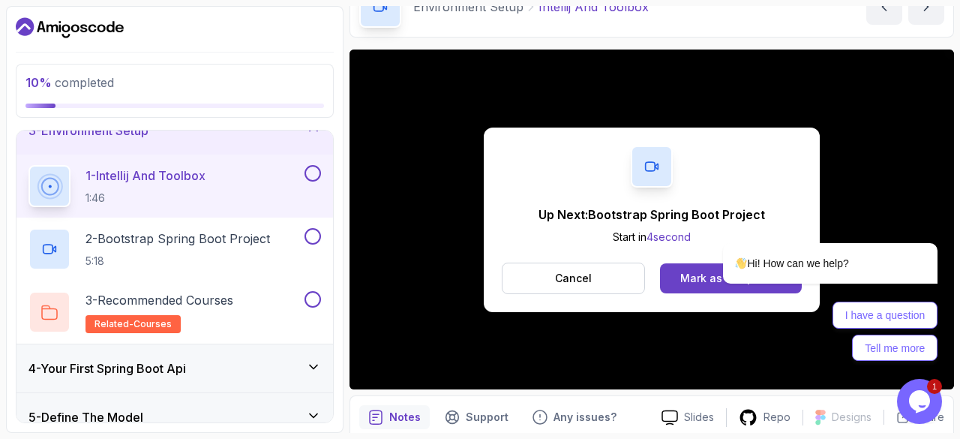
scroll to position [123, 0]
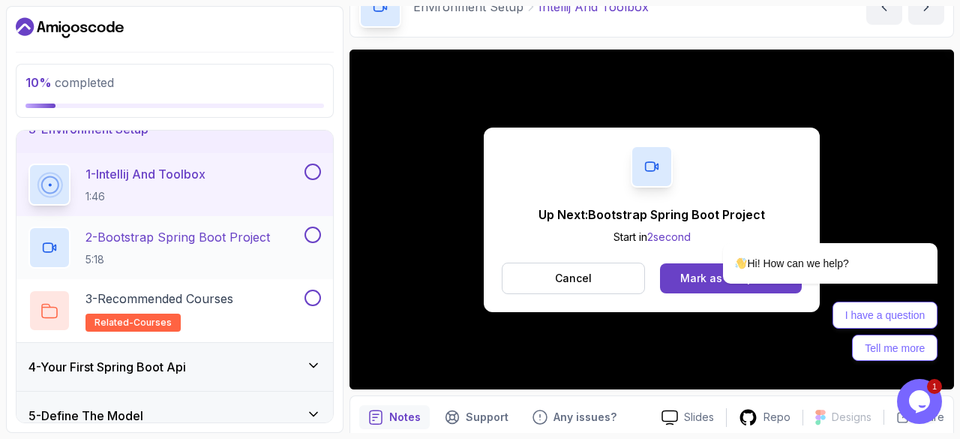
click at [233, 245] on p "2 - Bootstrap Spring Boot Project" at bounding box center [178, 237] width 185 height 18
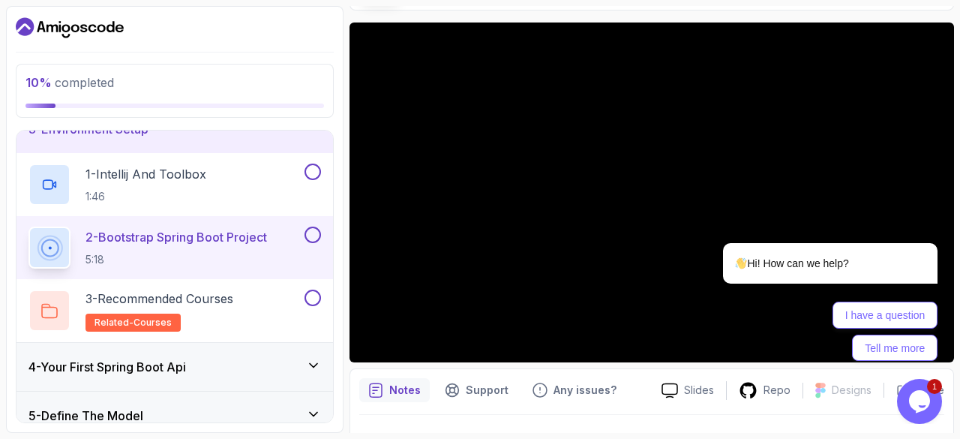
scroll to position [166, 0]
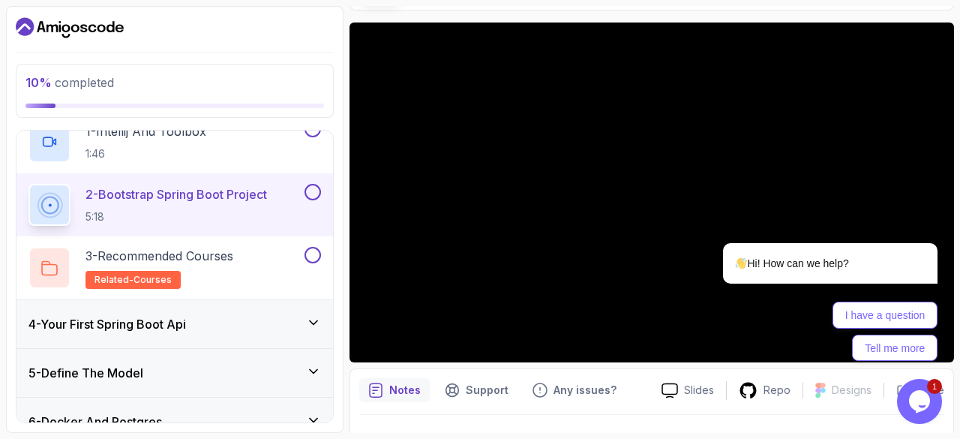
click at [298, 314] on div "4 - Your First Spring Boot Api" at bounding box center [175, 324] width 317 height 48
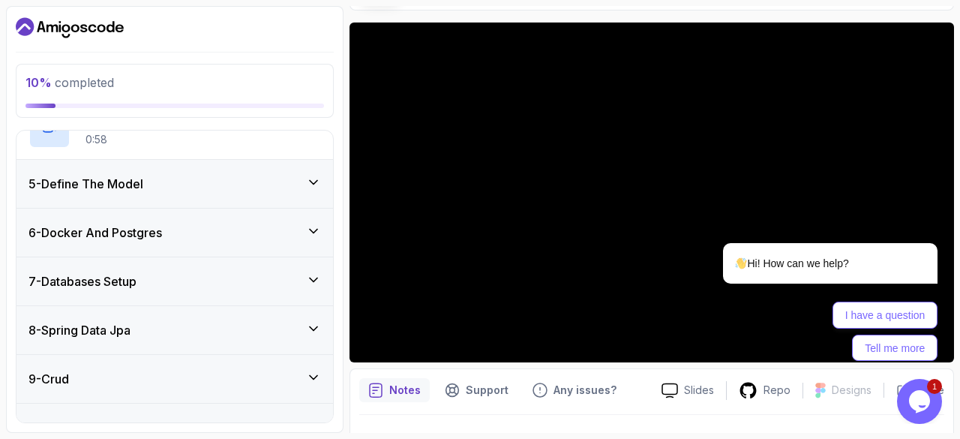
scroll to position [356, 0]
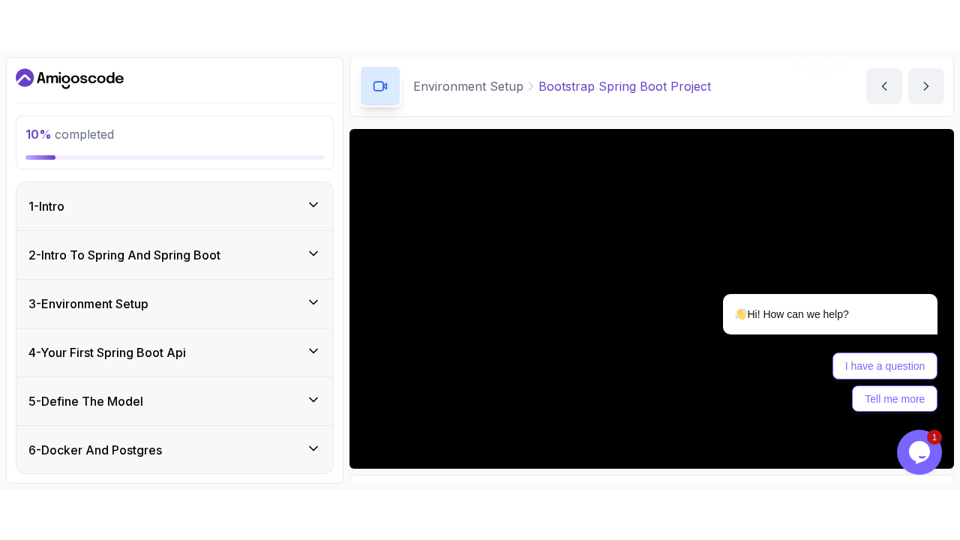
scroll to position [94, 0]
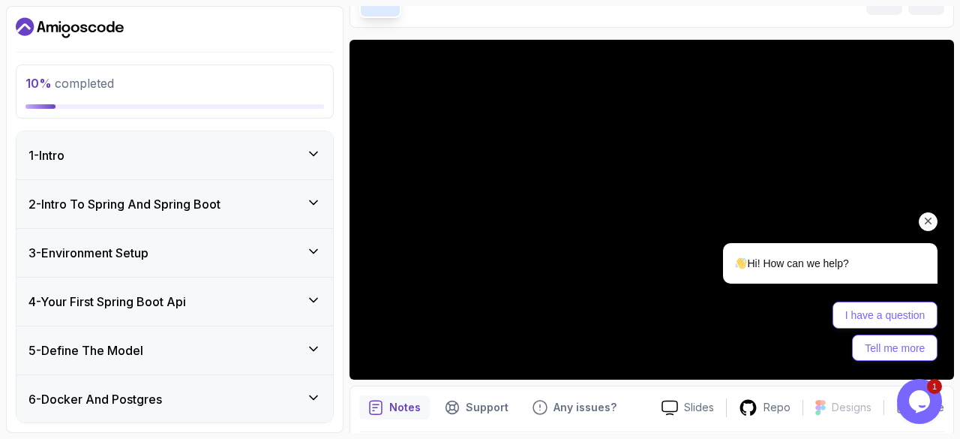
click at [930, 221] on icon "Chat attention grabber" at bounding box center [929, 222] width 14 height 14
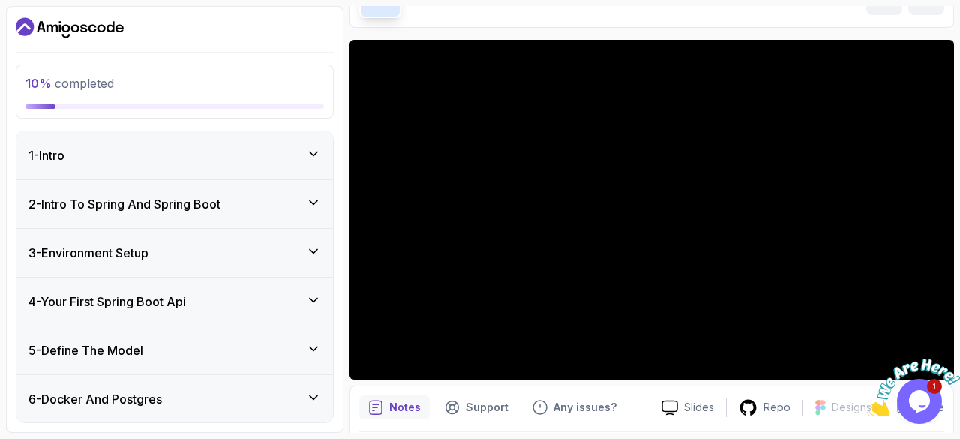
click at [936, 356] on div at bounding box center [913, 381] width 93 height 73
click at [936, 356] on div "Back Customer Support Menu Back Rate this chat Insert emoji Customer Support Ne…" at bounding box center [814, 184] width 263 height 364
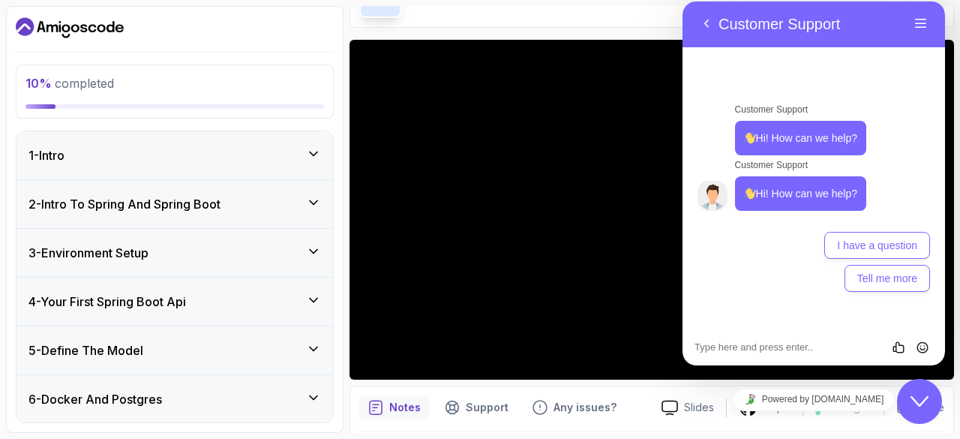
click at [923, 402] on icon "$i18n('chat', 'chat_widget')" at bounding box center [920, 401] width 18 height 11
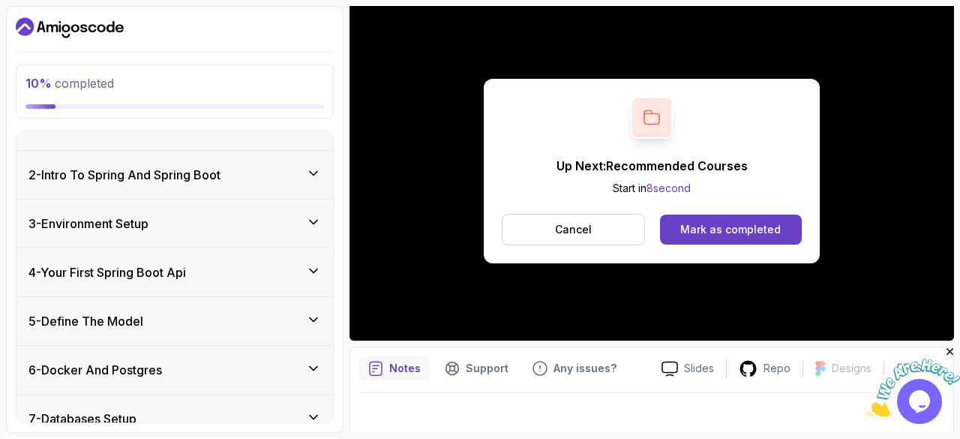
scroll to position [27, 0]
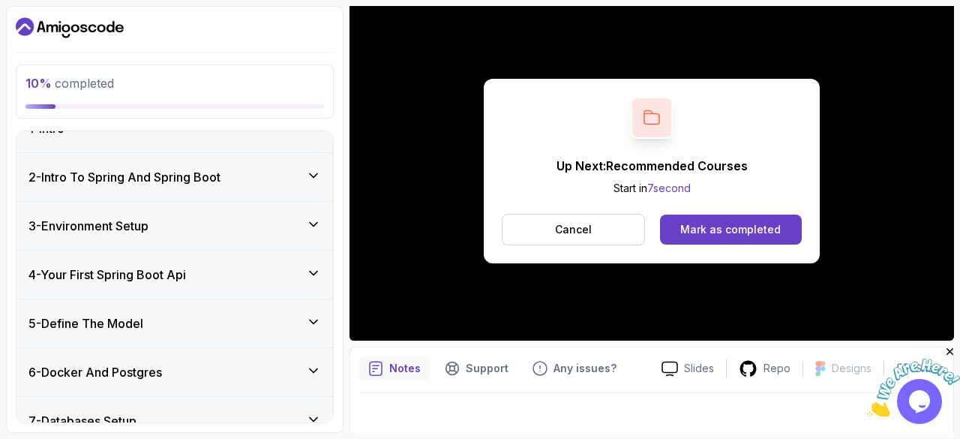
click at [203, 232] on div "3 - Environment Setup" at bounding box center [175, 226] width 293 height 18
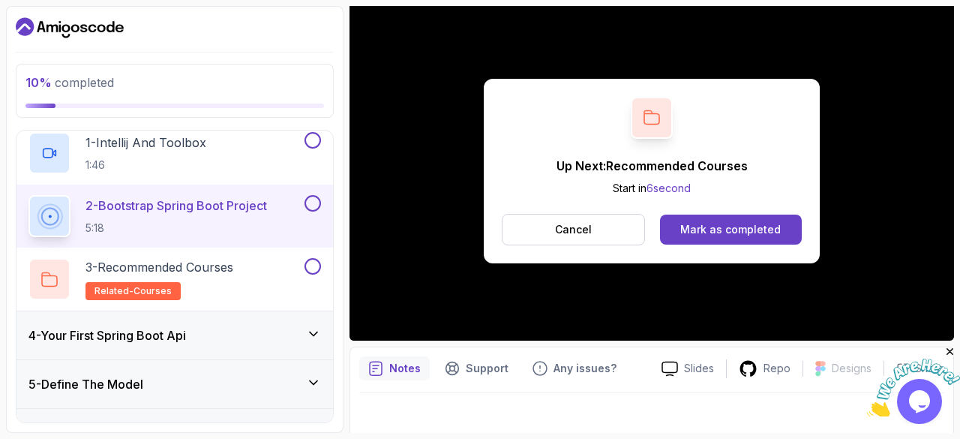
scroll to position [156, 0]
click at [317, 267] on button at bounding box center [313, 265] width 17 height 17
click at [317, 267] on icon at bounding box center [313, 264] width 14 height 15
click at [196, 265] on p "3 - Recommended Courses" at bounding box center [160, 266] width 148 height 18
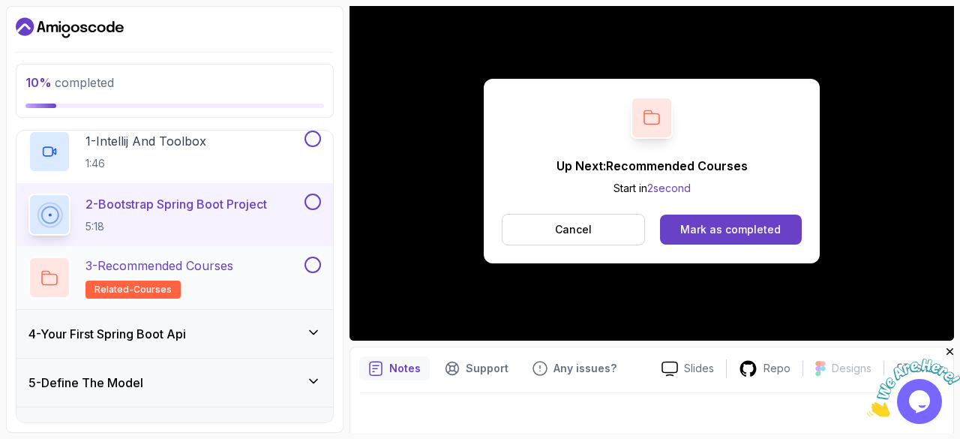
click at [196, 265] on p "3 - Recommended Courses" at bounding box center [160, 266] width 148 height 18
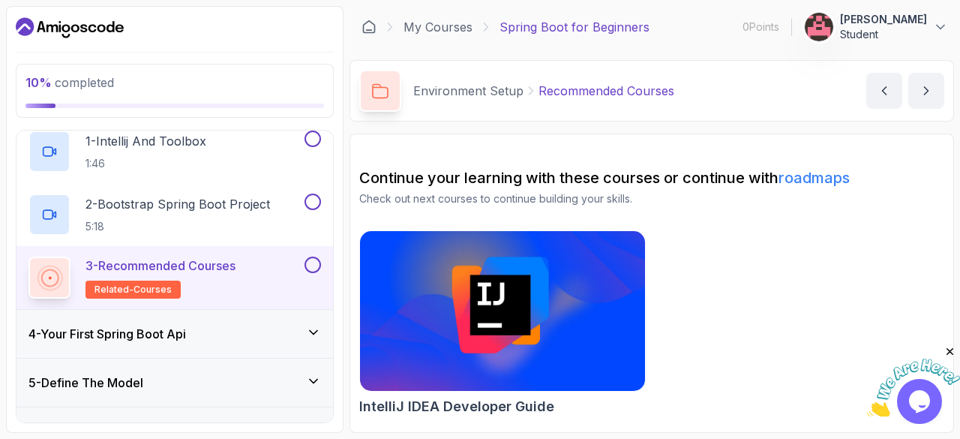
click at [224, 335] on div "4 - Your First Spring Boot Api" at bounding box center [175, 334] width 293 height 18
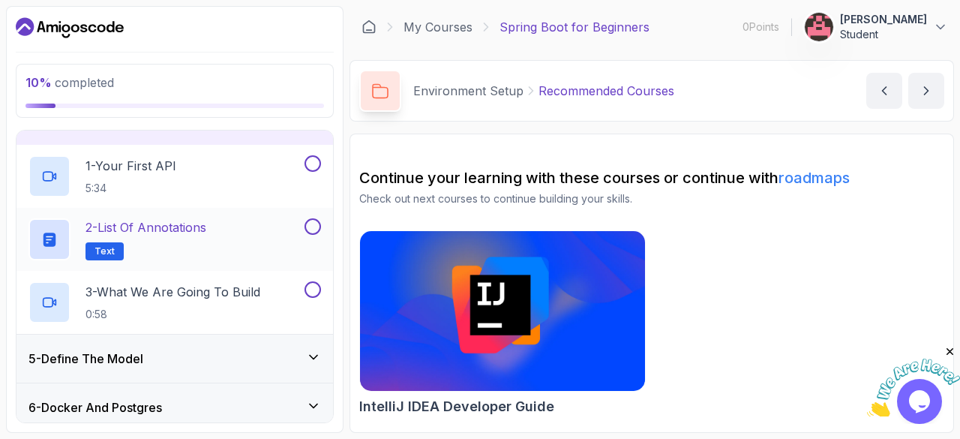
scroll to position [144, 0]
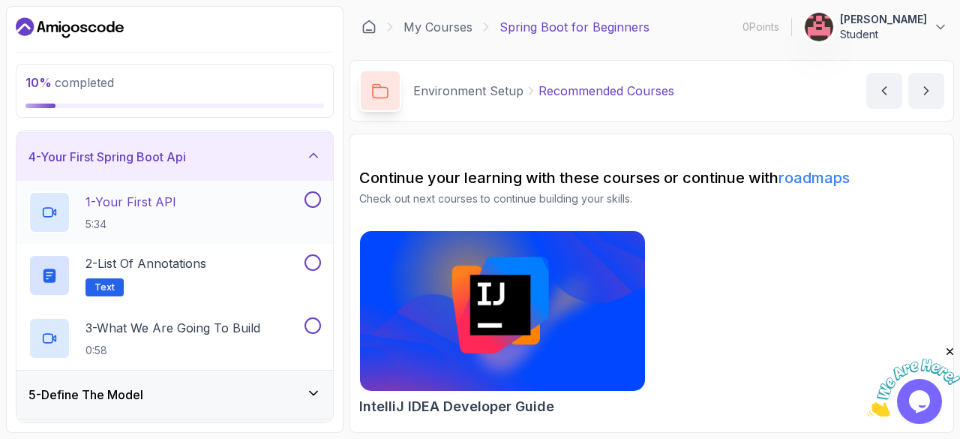
click at [157, 187] on div "1 - Your First API 5:34" at bounding box center [175, 212] width 317 height 63
click at [152, 197] on p "1 - Your First API" at bounding box center [131, 202] width 91 height 18
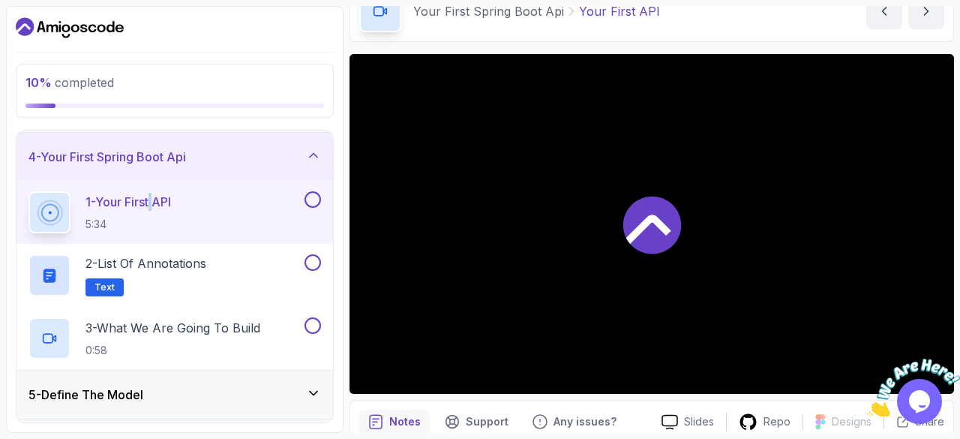
scroll to position [82, 0]
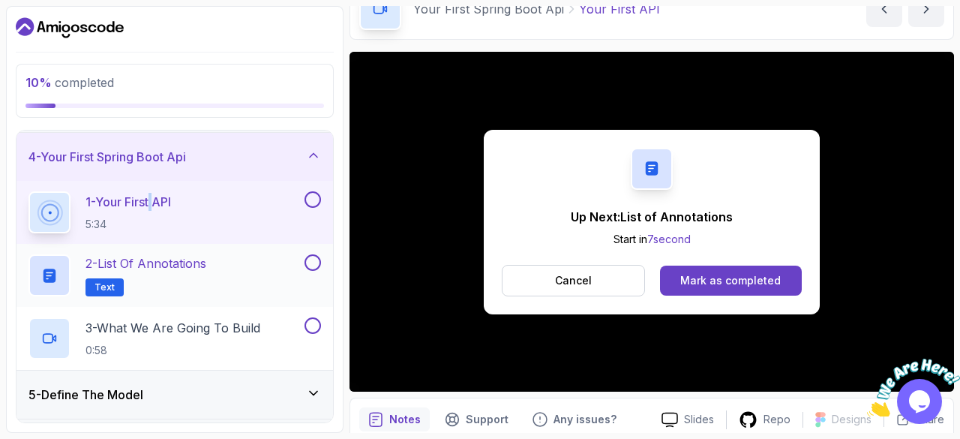
click at [166, 263] on p "2 - List of Annotations" at bounding box center [146, 263] width 121 height 18
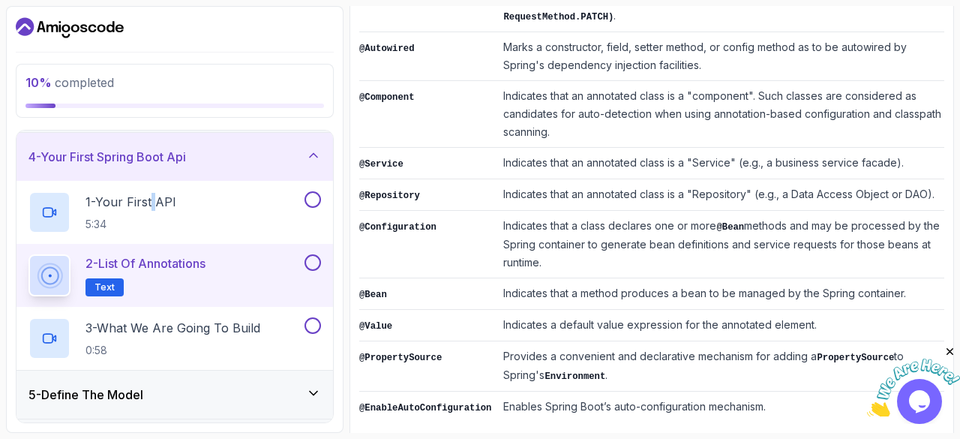
scroll to position [662, 0]
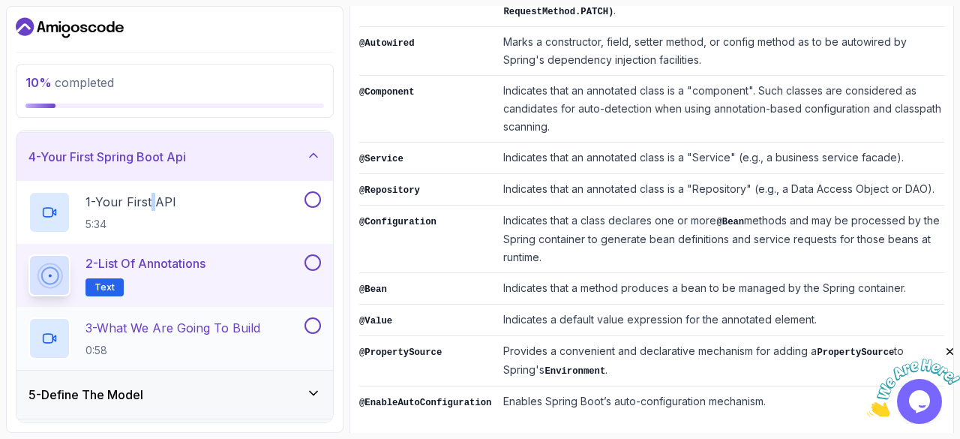
click at [206, 331] on p "3 - What We Are Going To Build" at bounding box center [173, 328] width 175 height 18
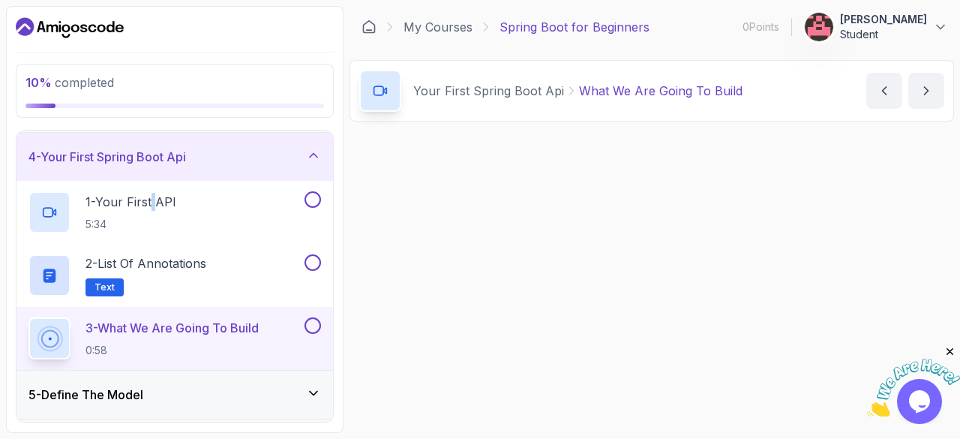
click at [206, 331] on p "3 - What We Are Going To Build" at bounding box center [172, 328] width 173 height 18
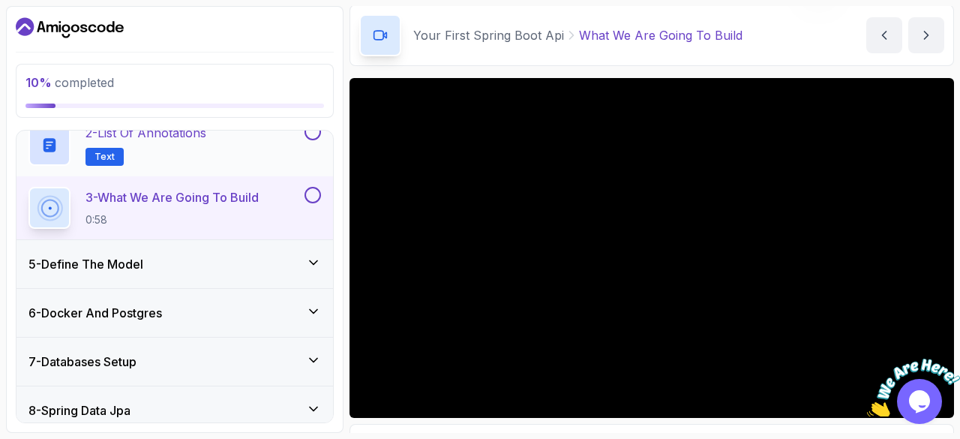
scroll to position [300, 0]
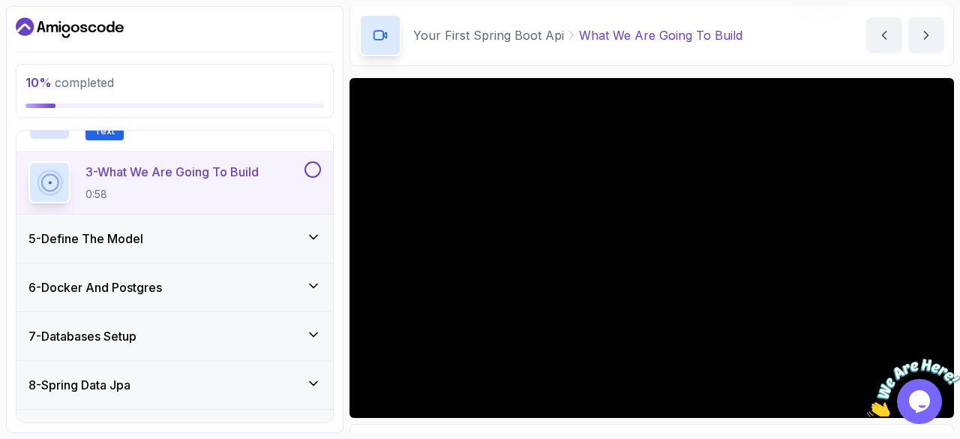
click at [268, 235] on div "5 - Define The Model" at bounding box center [175, 239] width 293 height 18
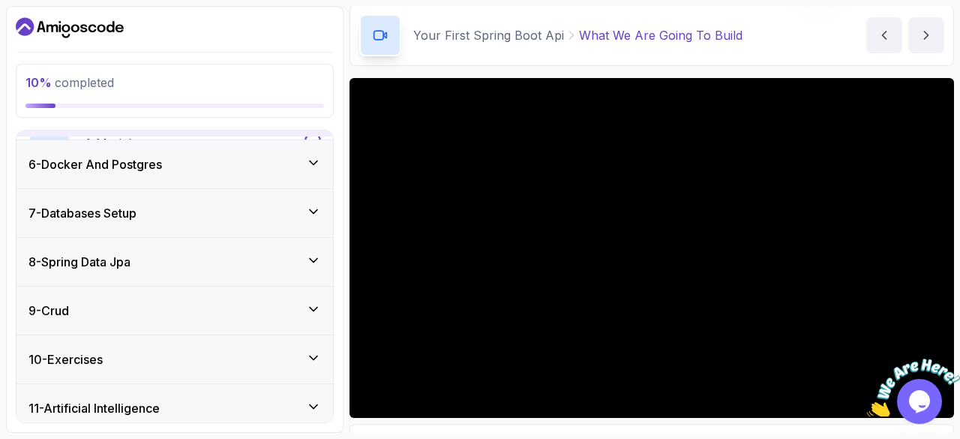
click at [268, 287] on div "9 - Crud" at bounding box center [175, 311] width 317 height 48
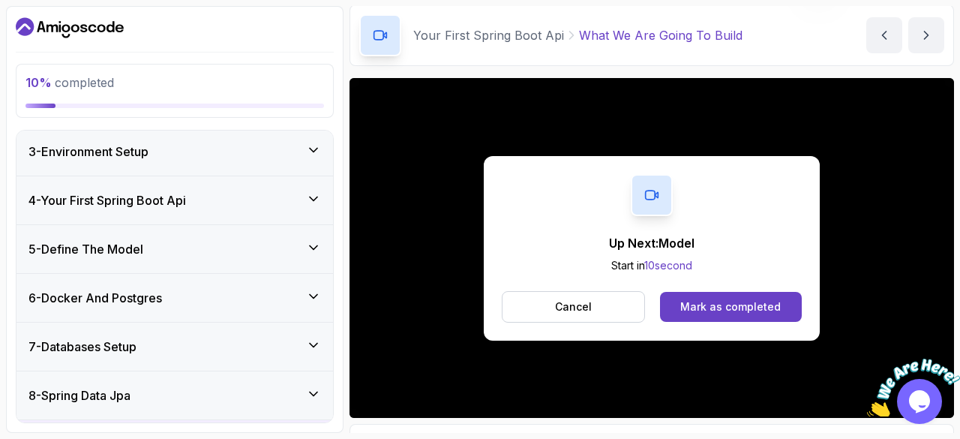
scroll to position [101, 0]
click at [236, 249] on div "5 - Define The Model" at bounding box center [175, 248] width 293 height 18
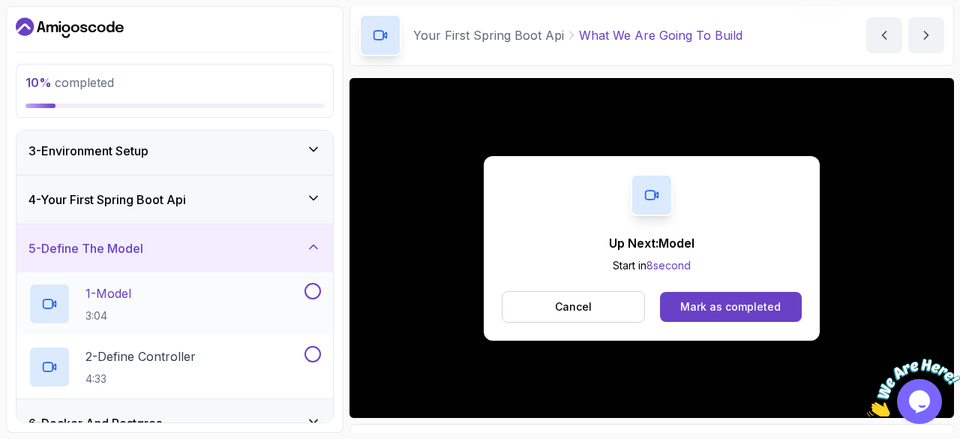
click at [225, 311] on div "1 - Model 3:04" at bounding box center [165, 304] width 273 height 42
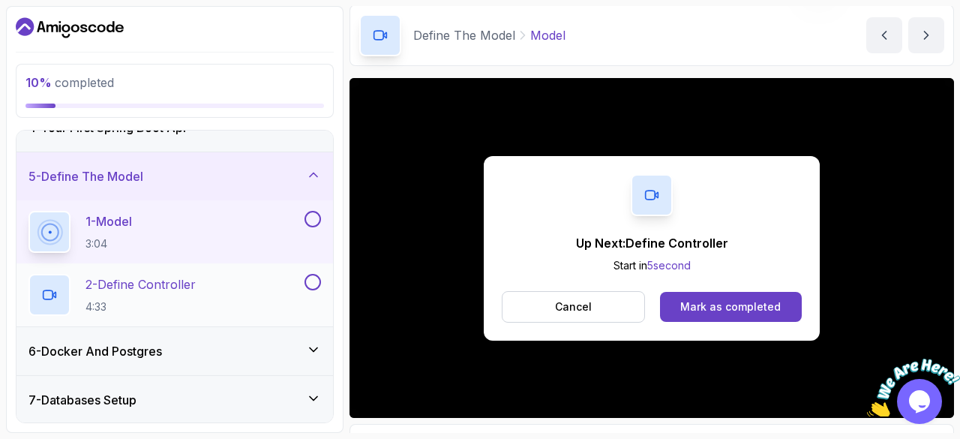
scroll to position [179, 0]
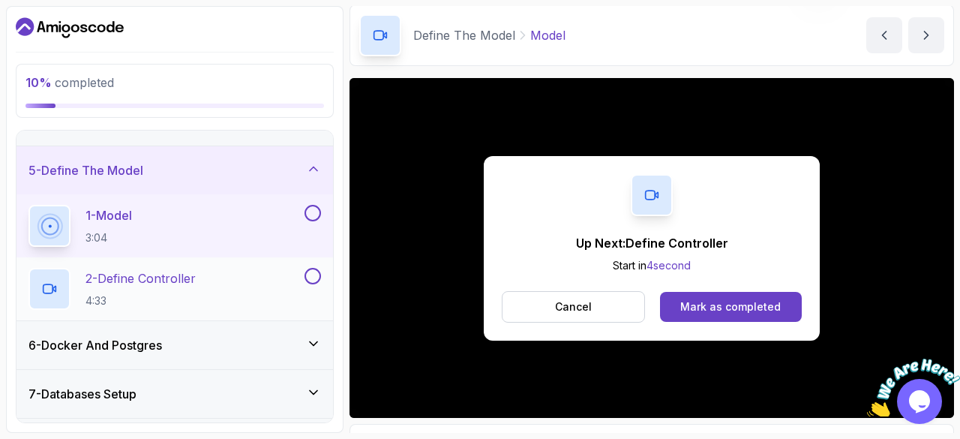
click at [164, 291] on h2 "2 - Define Controller 4:33" at bounding box center [141, 288] width 110 height 39
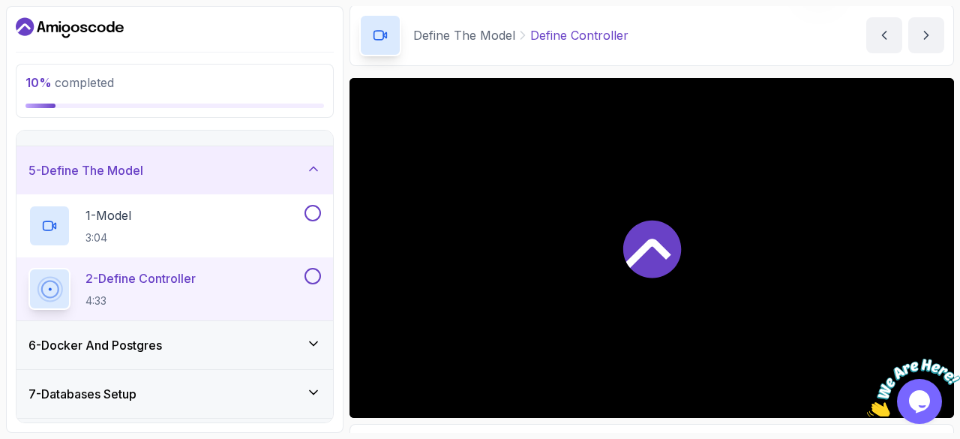
click at [196, 344] on div "6 - Docker And Postgres" at bounding box center [175, 345] width 293 height 18
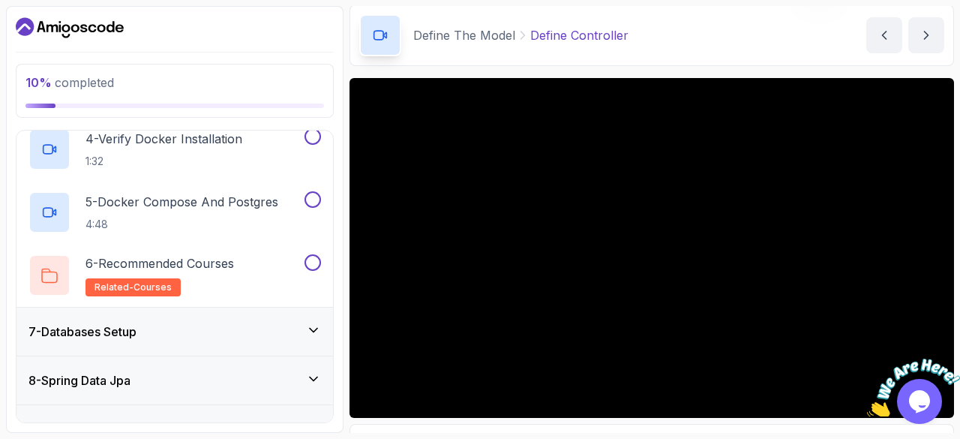
click at [196, 344] on div "7 - Databases Setup" at bounding box center [175, 332] width 317 height 48
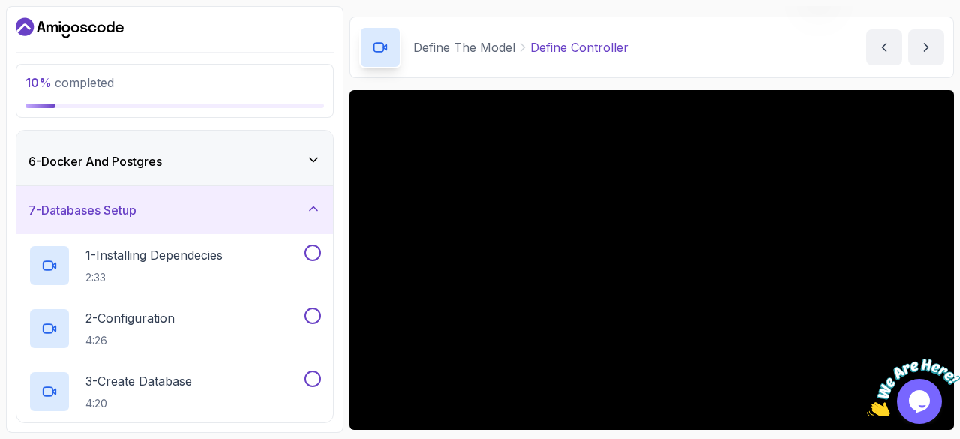
scroll to position [133, 0]
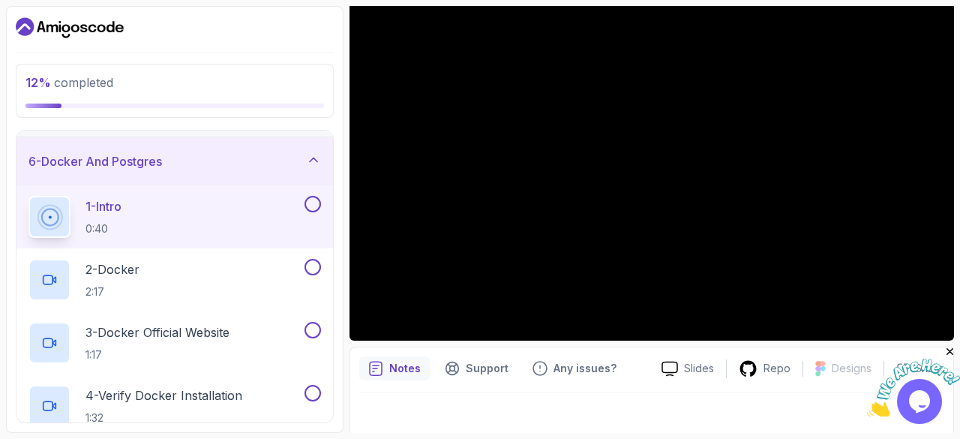
scroll to position [492, 0]
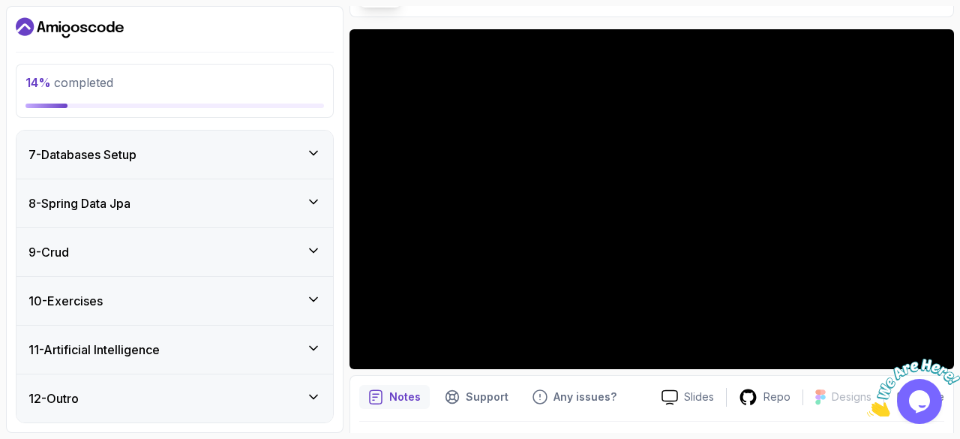
scroll to position [104, 0]
